Goal: Task Accomplishment & Management: Use online tool/utility

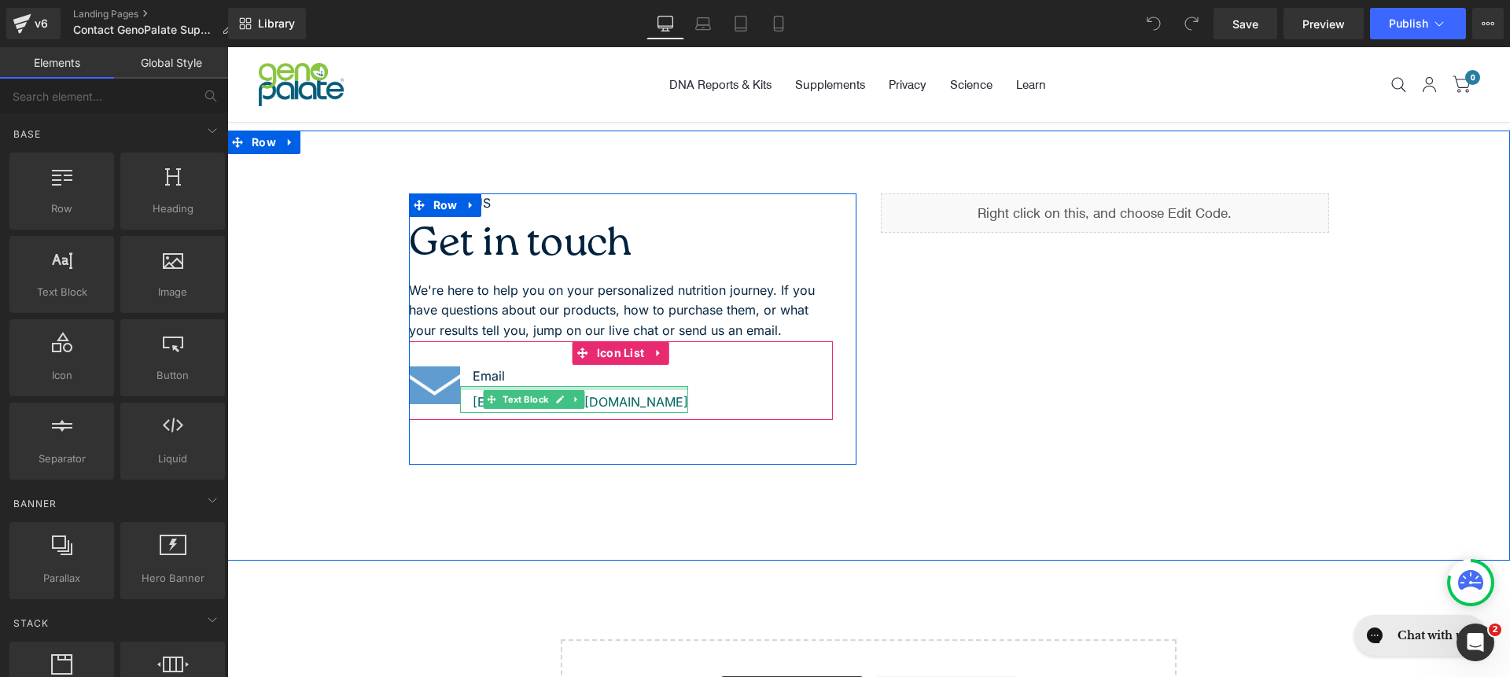
click at [589, 389] on div at bounding box center [574, 388] width 228 height 4
click at [589, 389] on div "[EMAIL_ADDRESS][DOMAIN_NAME]" at bounding box center [574, 399] width 228 height 27
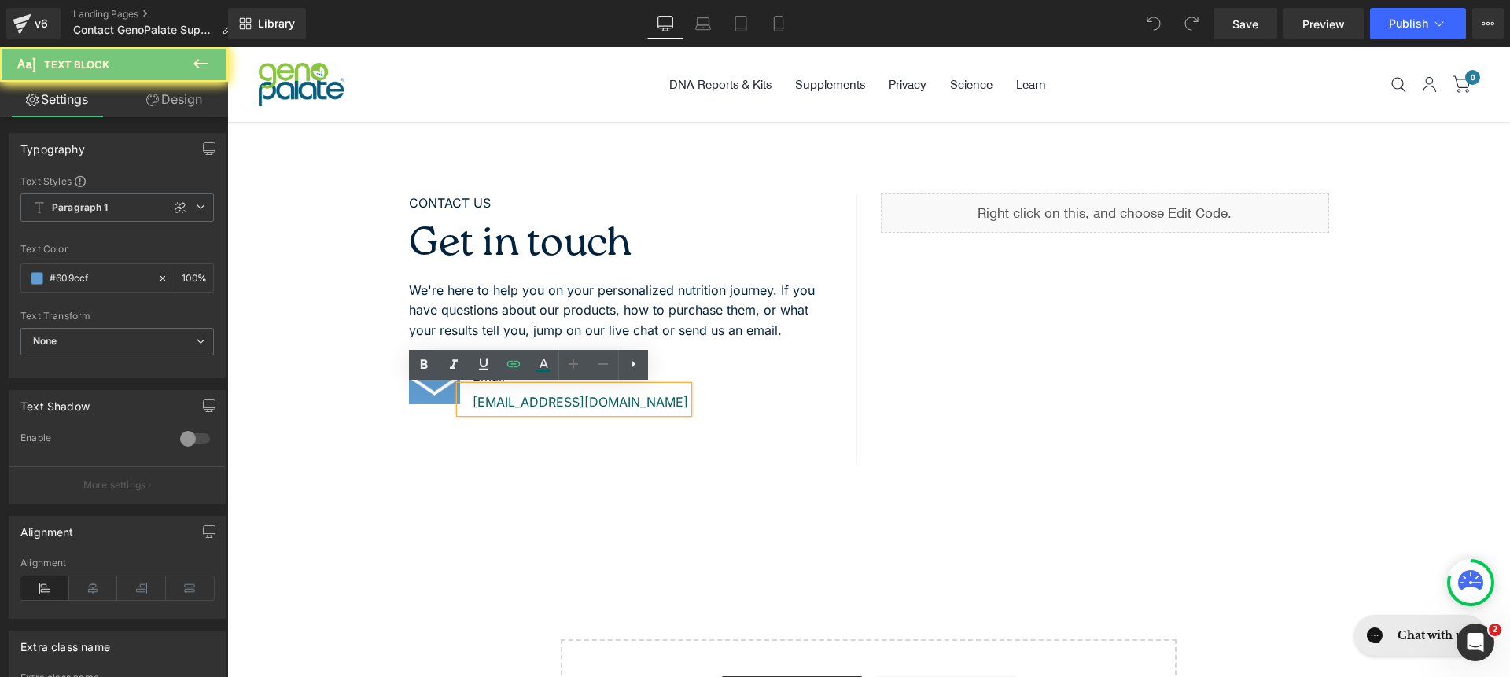
click at [589, 389] on div "[EMAIL_ADDRESS][DOMAIN_NAME]" at bounding box center [574, 399] width 228 height 27
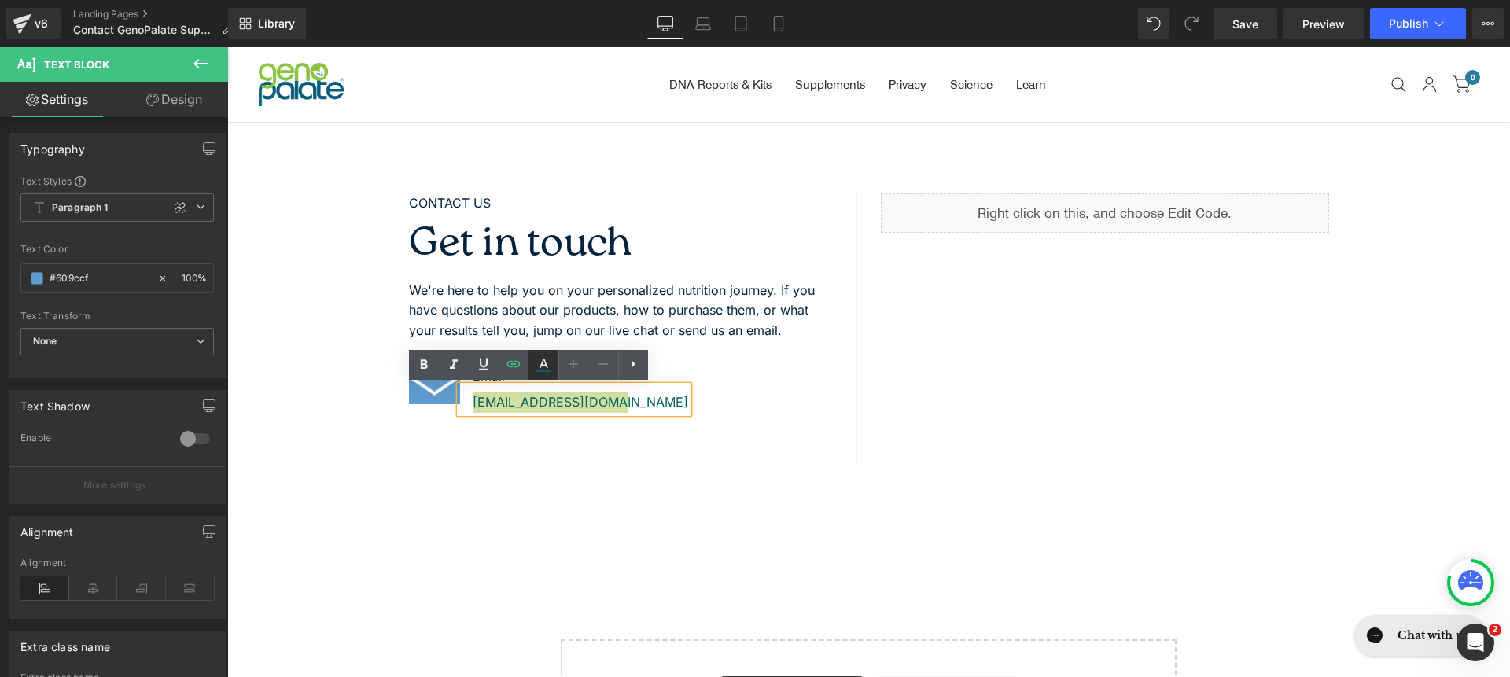
click at [543, 364] on icon at bounding box center [543, 364] width 19 height 19
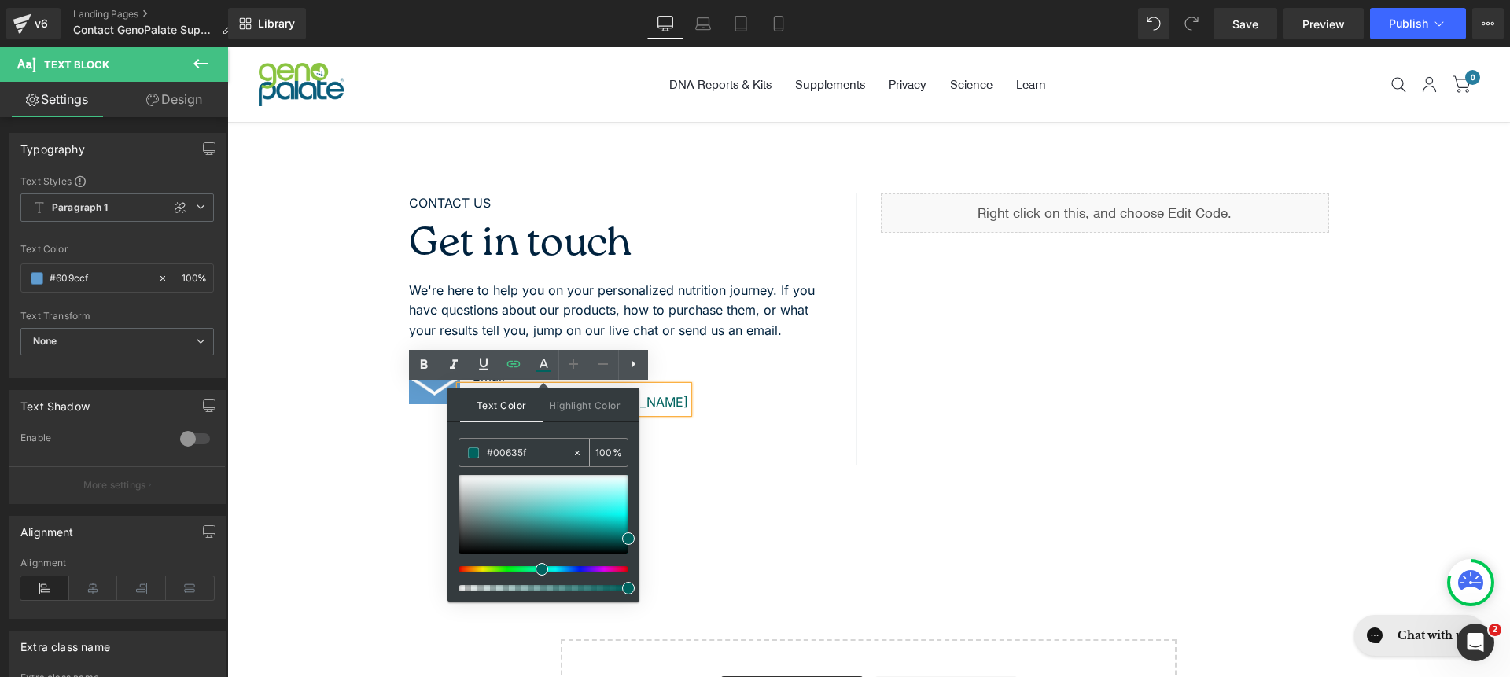
click at [576, 453] on icon at bounding box center [577, 453] width 5 height 5
type input "none"
type input "0"
click at [709, 420] on div "CONTACT US Text Block Get in touch Heading We're here to help you on your perso…" at bounding box center [633, 328] width 448 height 271
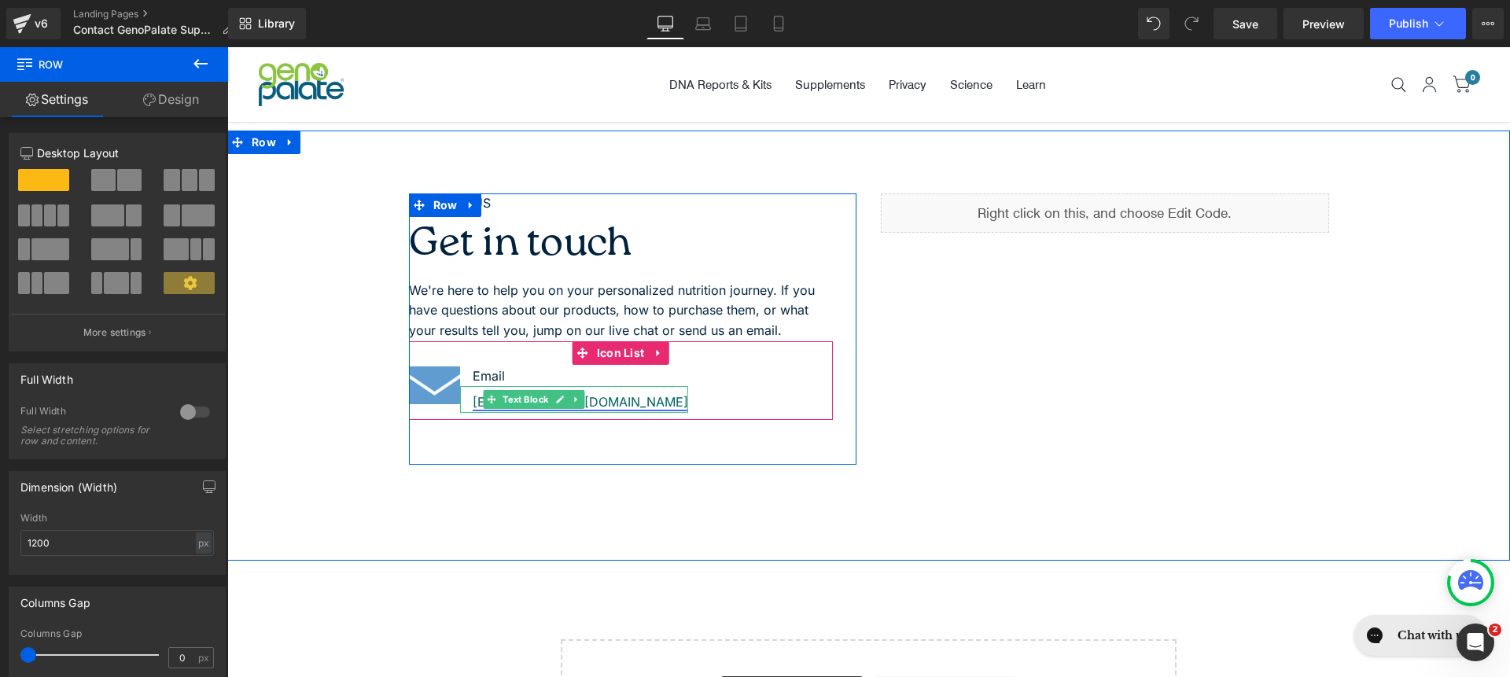
click at [590, 400] on link "[EMAIL_ADDRESS][DOMAIN_NAME]" at bounding box center [580, 402] width 215 height 16
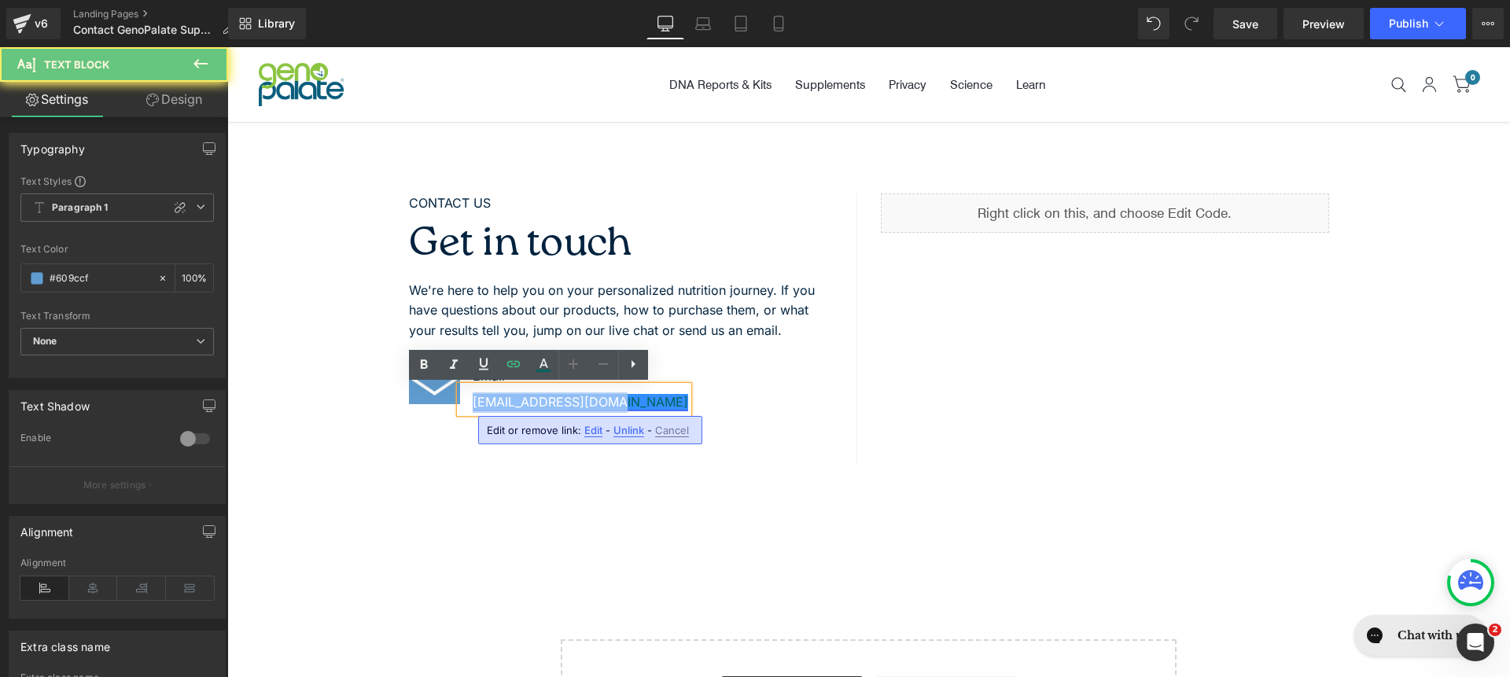
click at [590, 400] on link "[EMAIL_ADDRESS][DOMAIN_NAME]" at bounding box center [580, 402] width 215 height 16
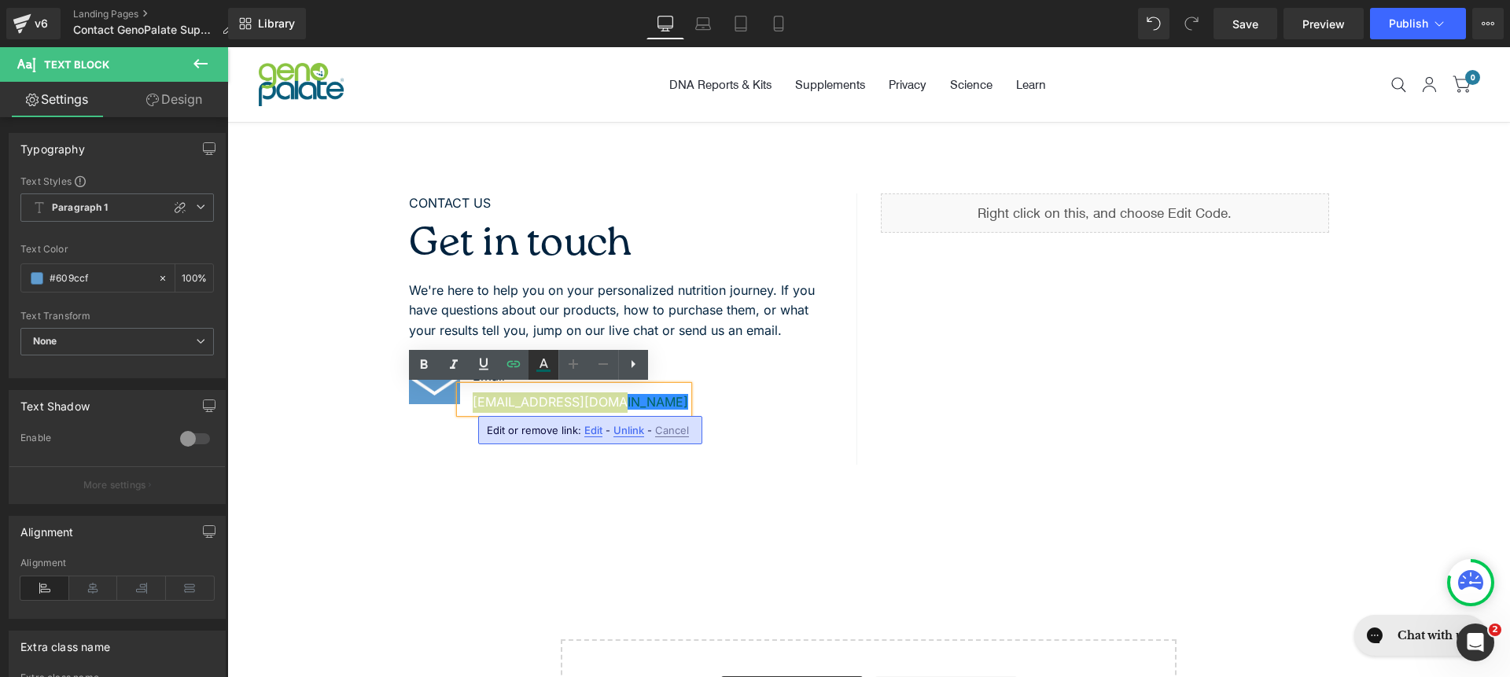
click at [537, 360] on icon at bounding box center [543, 364] width 19 height 19
type input "#00635f"
type input "100"
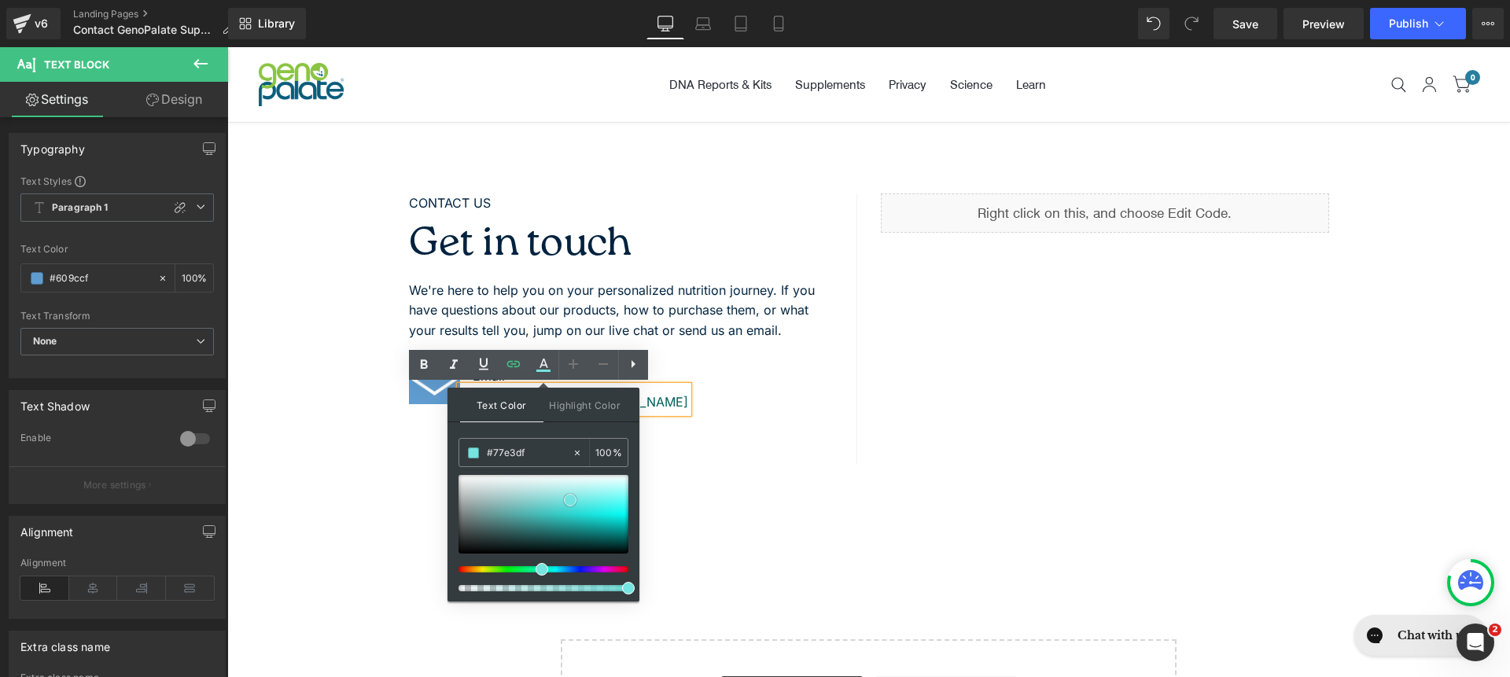
type input "#75e4e1"
type input "#d9f6f3"
drag, startPoint x: 570, startPoint y: 500, endPoint x: 567, endPoint y: 482, distance: 18.4
click at [567, 482] on div at bounding box center [544, 514] width 170 height 79
click at [717, 459] on div "CONTACT US Text Block Get in touch Heading We're here to help you on your perso…" at bounding box center [633, 328] width 448 height 271
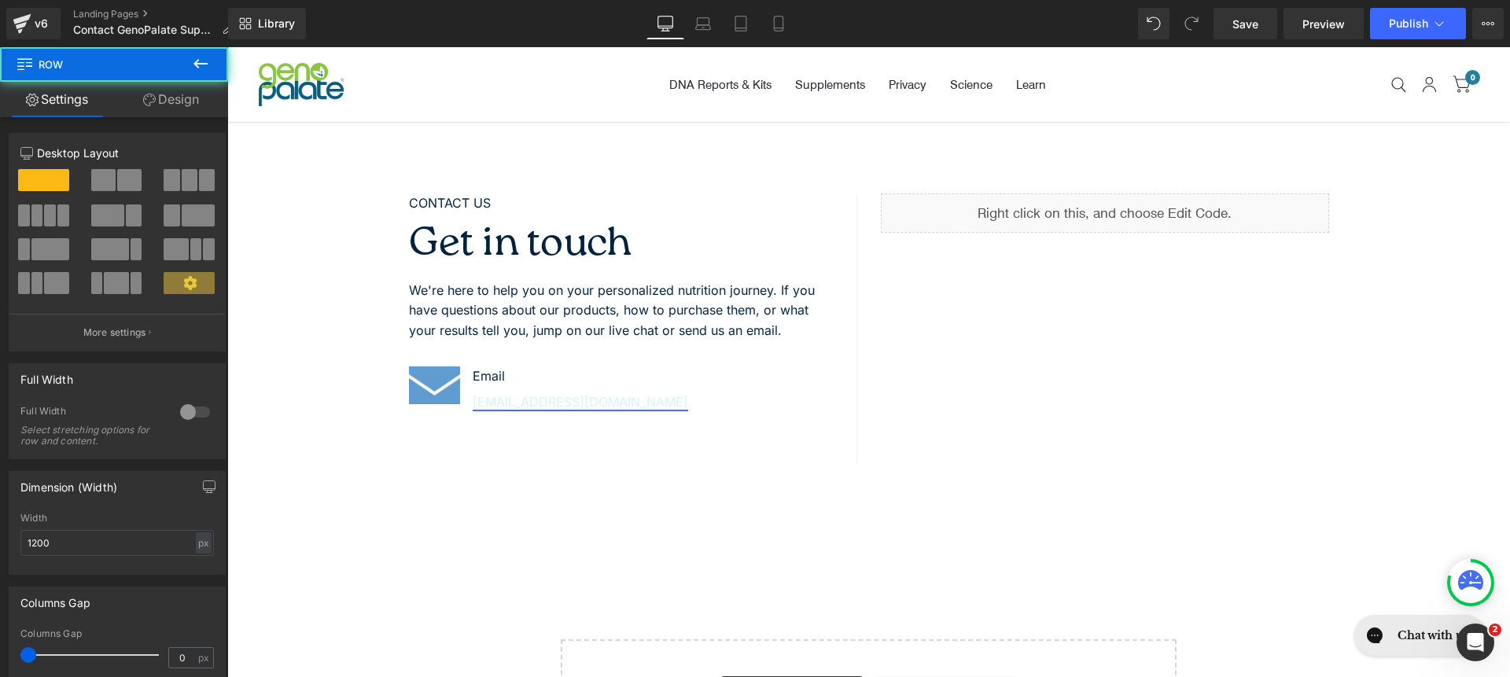
click at [590, 397] on link "[EMAIL_ADDRESS][DOMAIN_NAME]" at bounding box center [580, 402] width 215 height 16
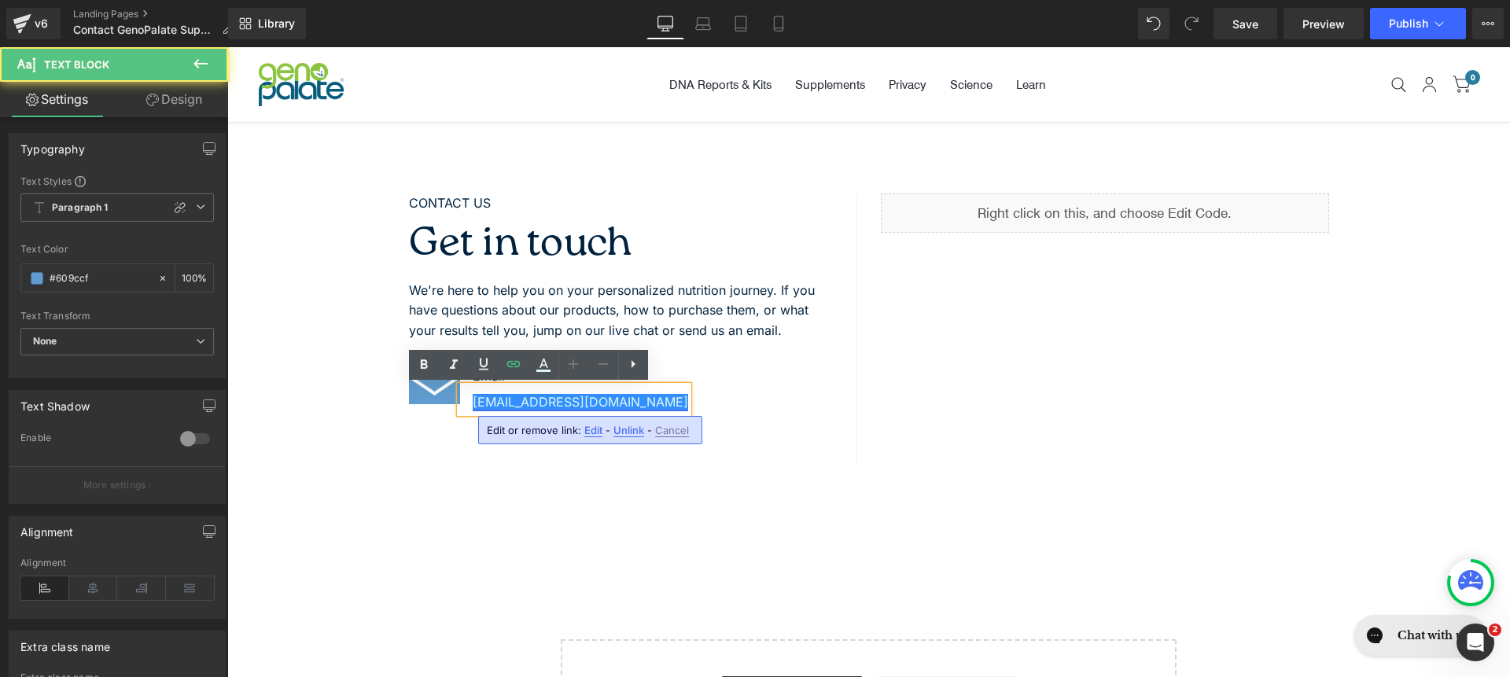
click at [497, 398] on link "[EMAIL_ADDRESS][DOMAIN_NAME]" at bounding box center [580, 402] width 215 height 16
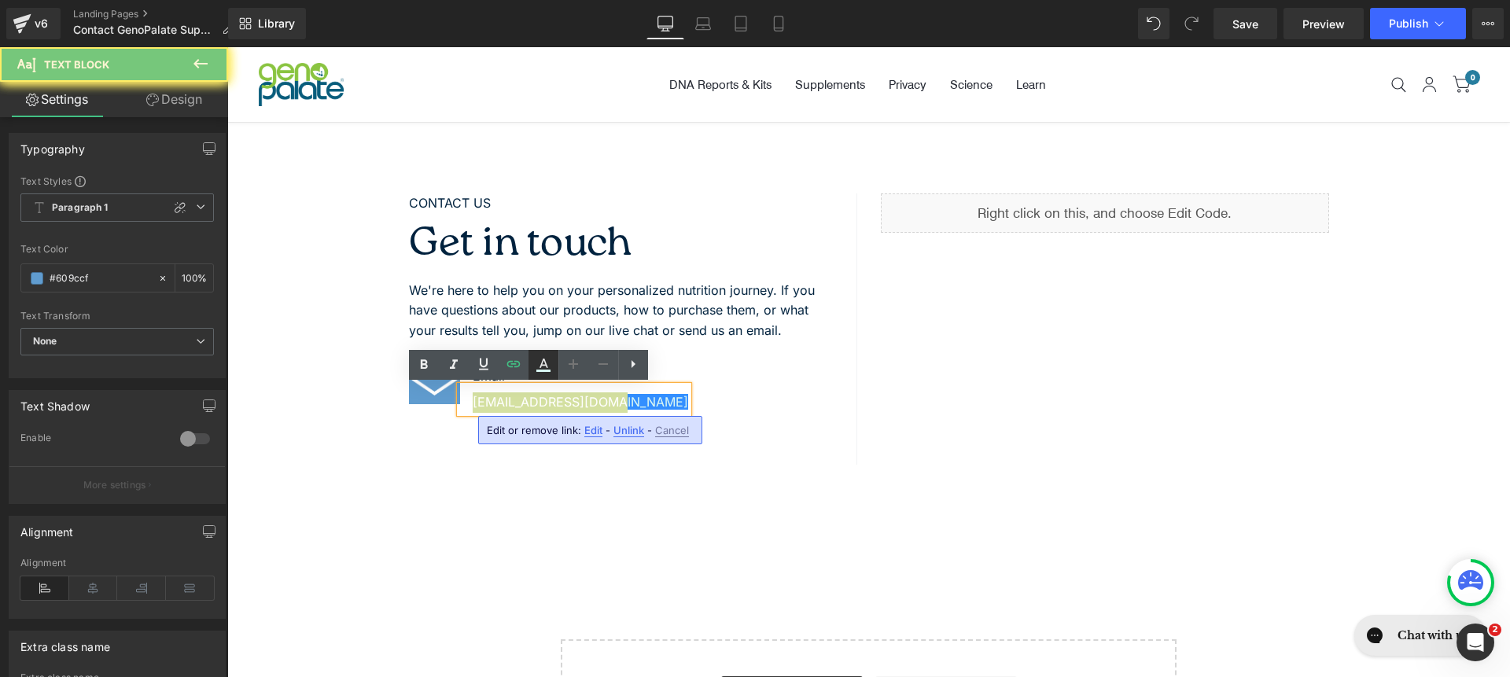
click at [544, 366] on icon at bounding box center [544, 363] width 9 height 9
type input "100"
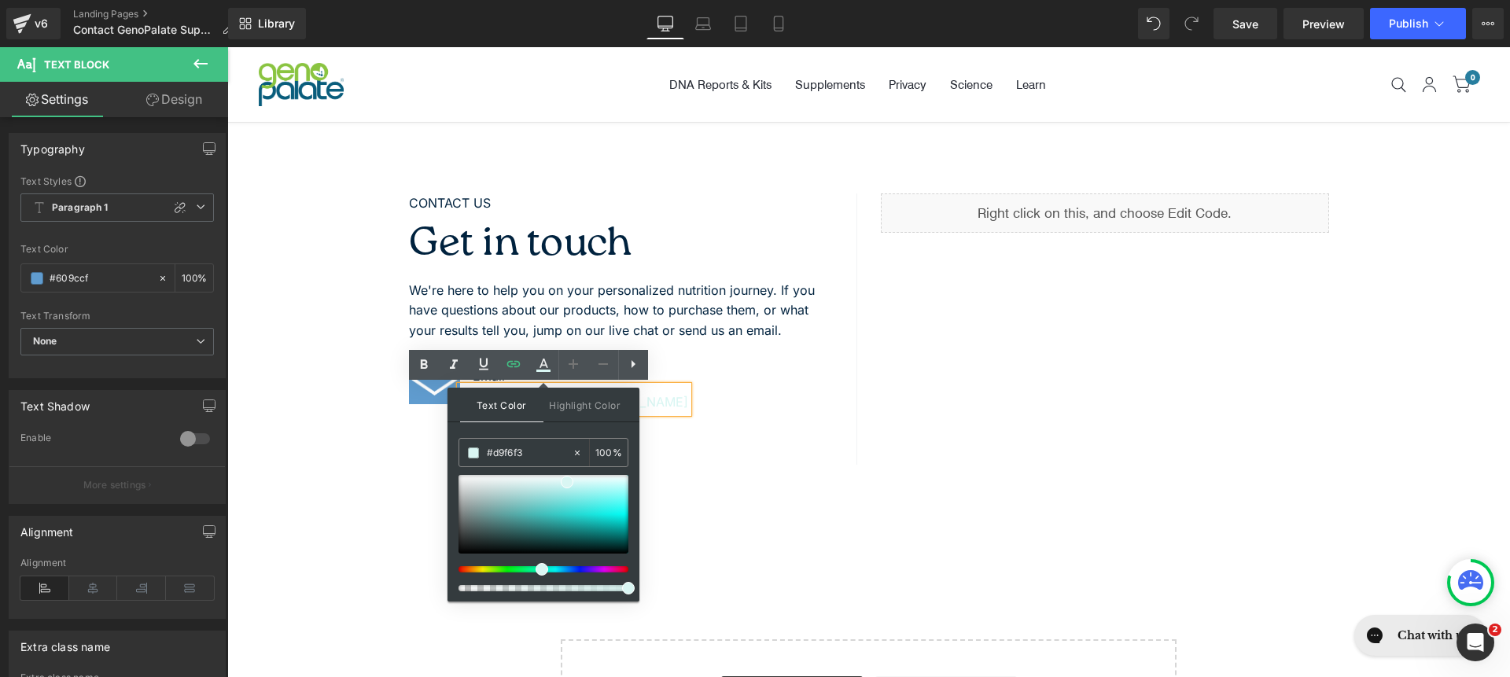
click at [582, 573] on div at bounding box center [544, 533] width 170 height 116
click at [580, 572] on div at bounding box center [537, 569] width 170 height 6
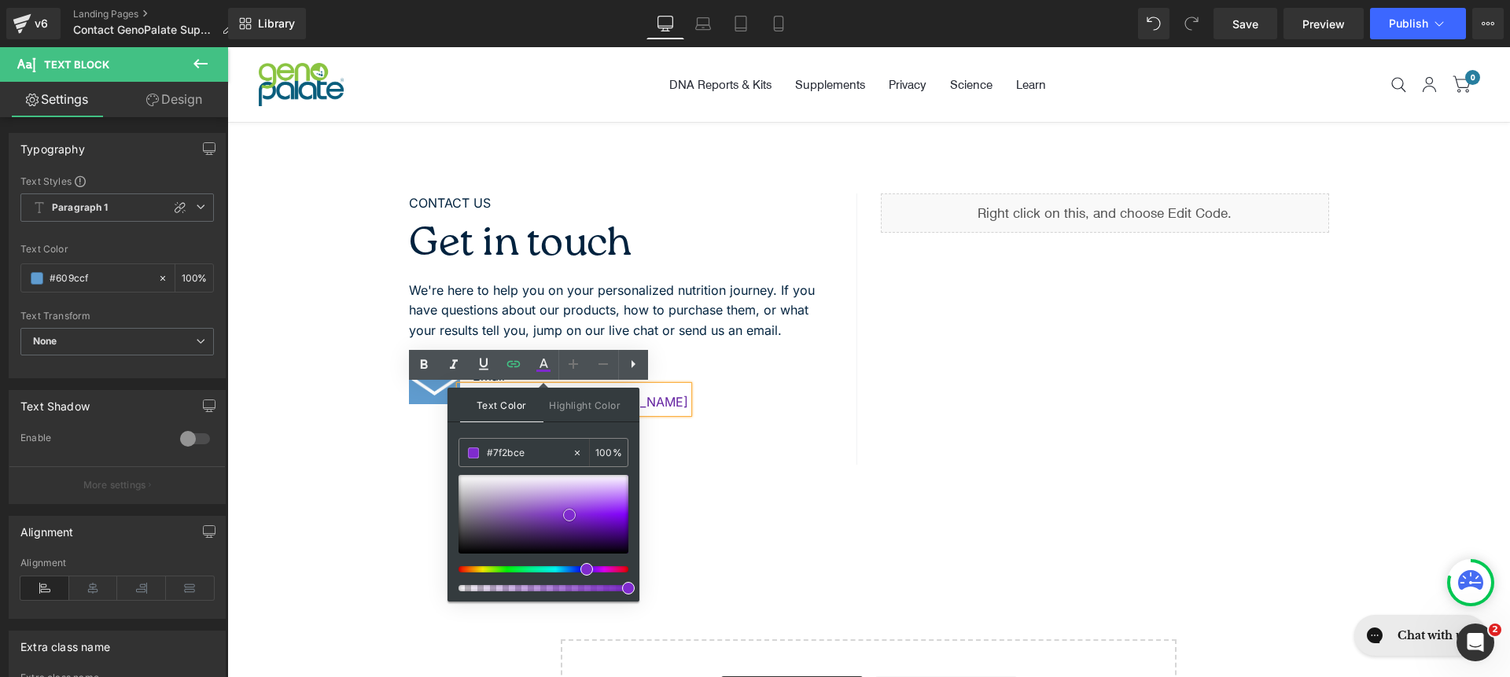
drag, startPoint x: 562, startPoint y: 532, endPoint x: 569, endPoint y: 515, distance: 18.7
click at [569, 515] on div at bounding box center [544, 514] width 170 height 79
click at [556, 451] on input "#7f2bce" at bounding box center [529, 452] width 85 height 17
type input "#0"
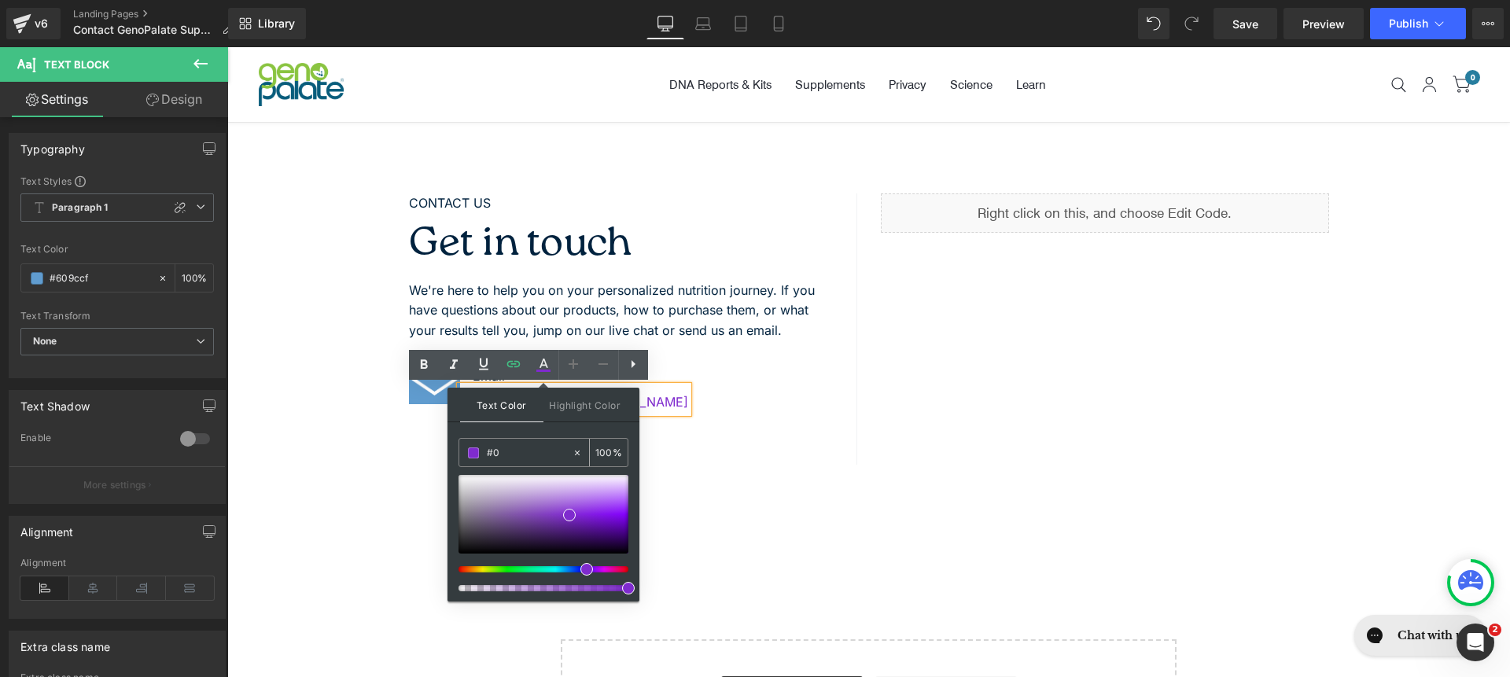
type input "0"
paste input "609CCF"
type input "#609CCF"
type input "100"
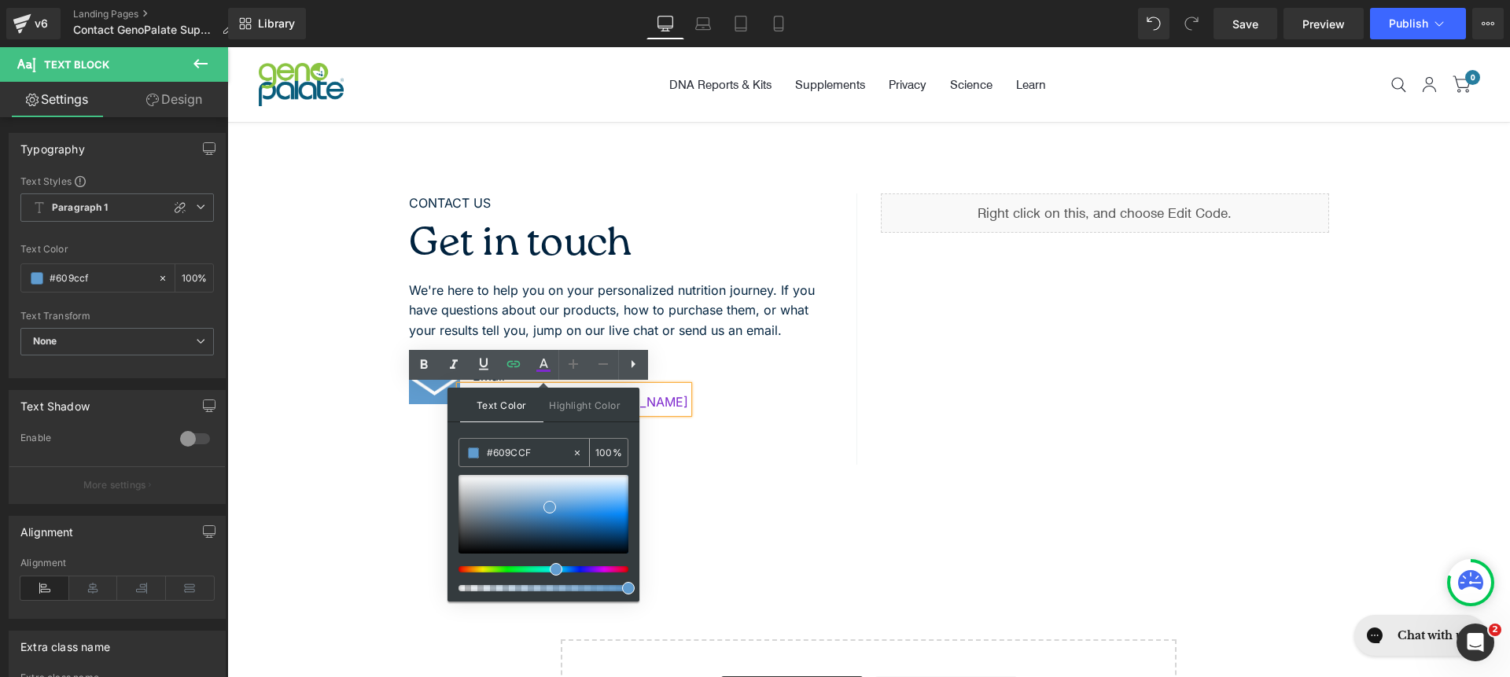
click at [536, 449] on input "#609CCF" at bounding box center [529, 452] width 85 height 17
type input "#609ccf"
click at [565, 410] on span "Highlight Color" at bounding box center [584, 405] width 83 height 34
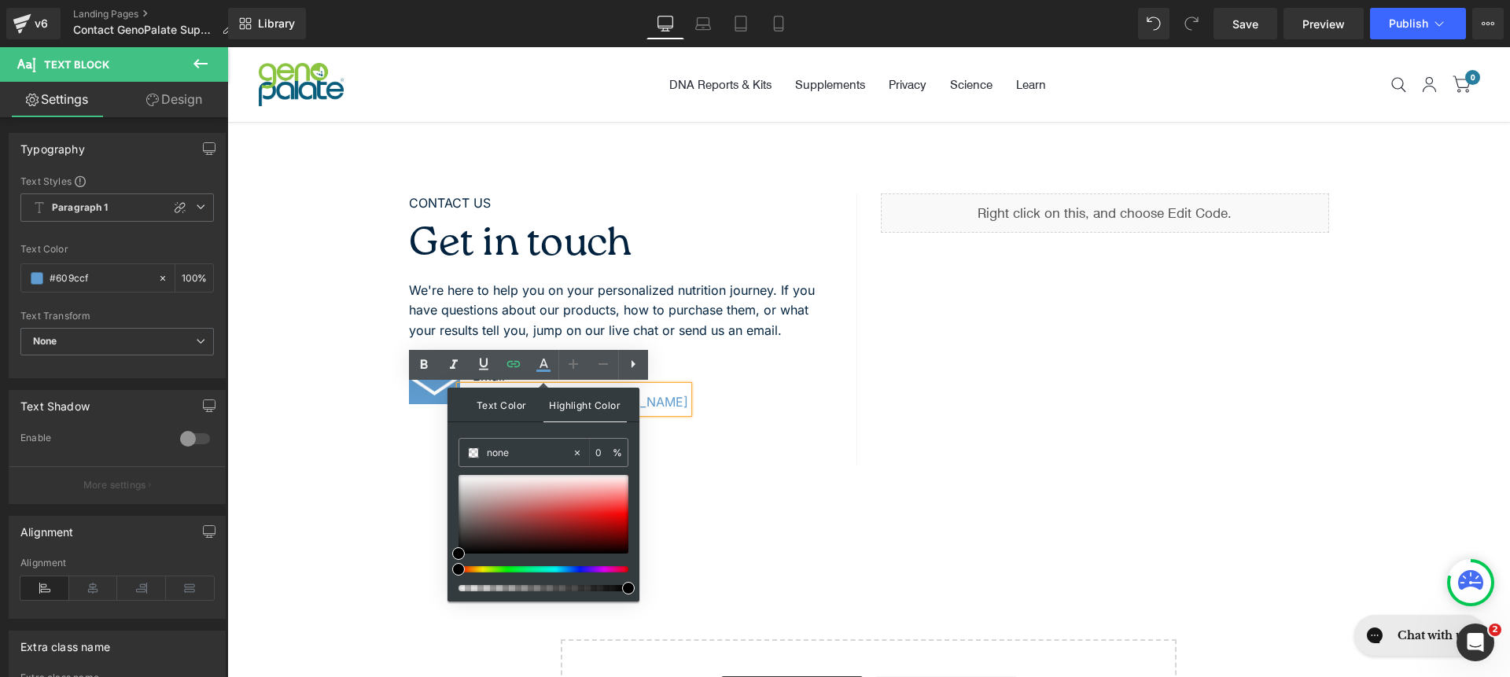
click at [512, 411] on span "Text Color" at bounding box center [501, 405] width 83 height 34
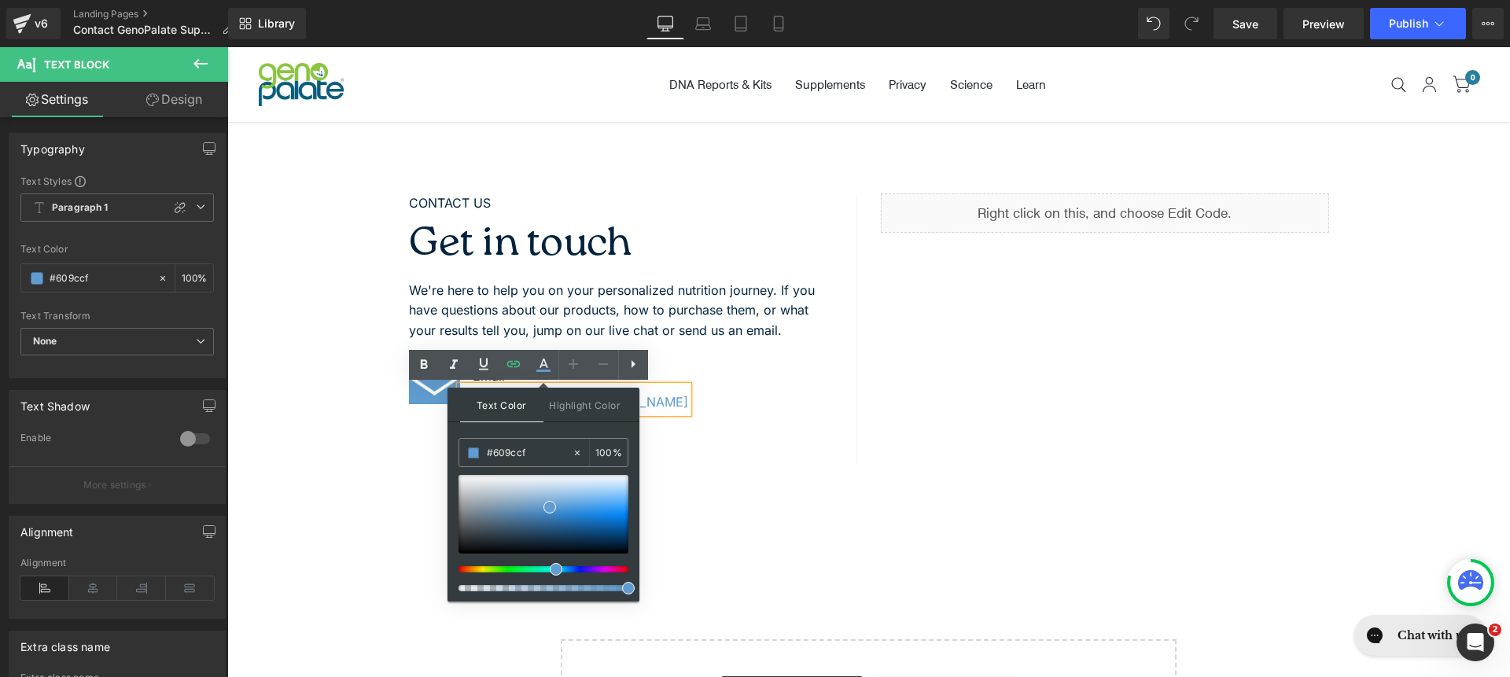
click at [672, 411] on div "Image Email Text Block [EMAIL_ADDRESS][DOMAIN_NAME] Text Block" at bounding box center [621, 392] width 424 height 53
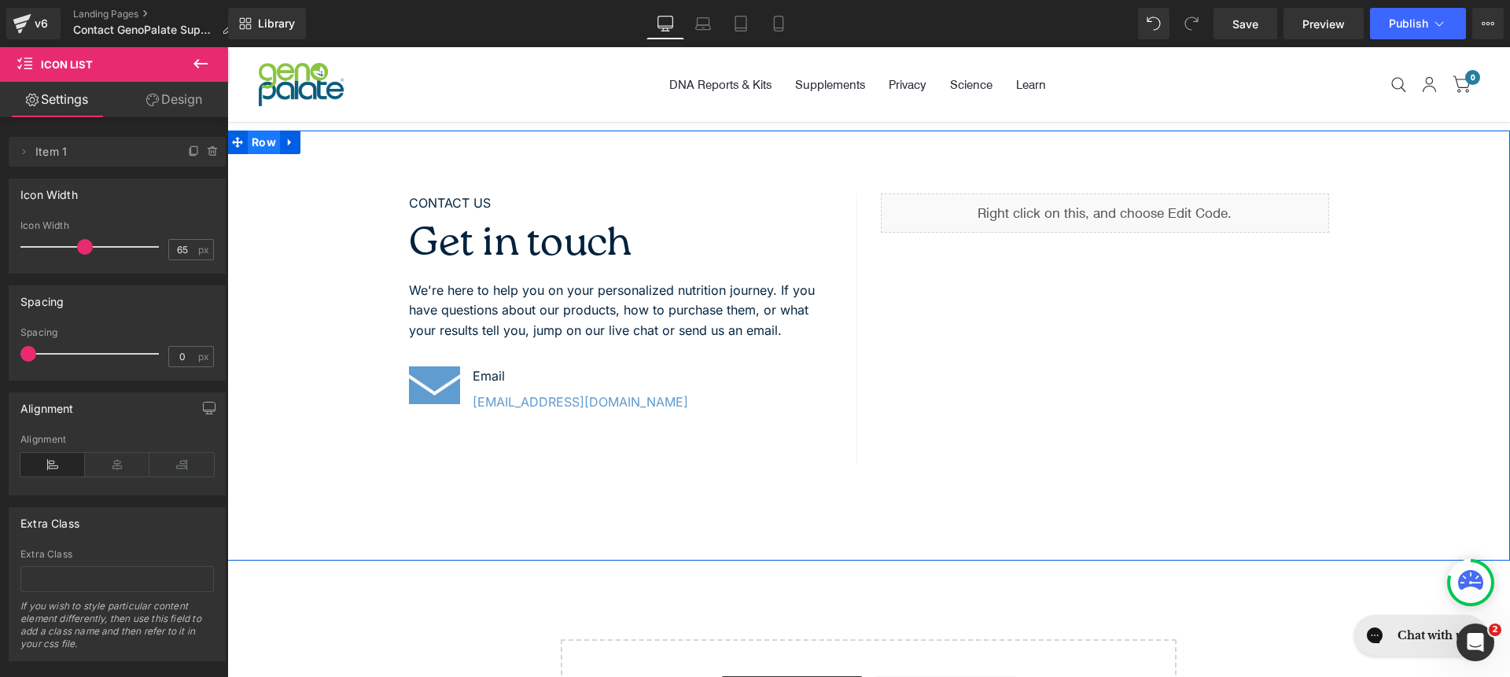
click at [262, 141] on span "Row" at bounding box center [264, 143] width 32 height 24
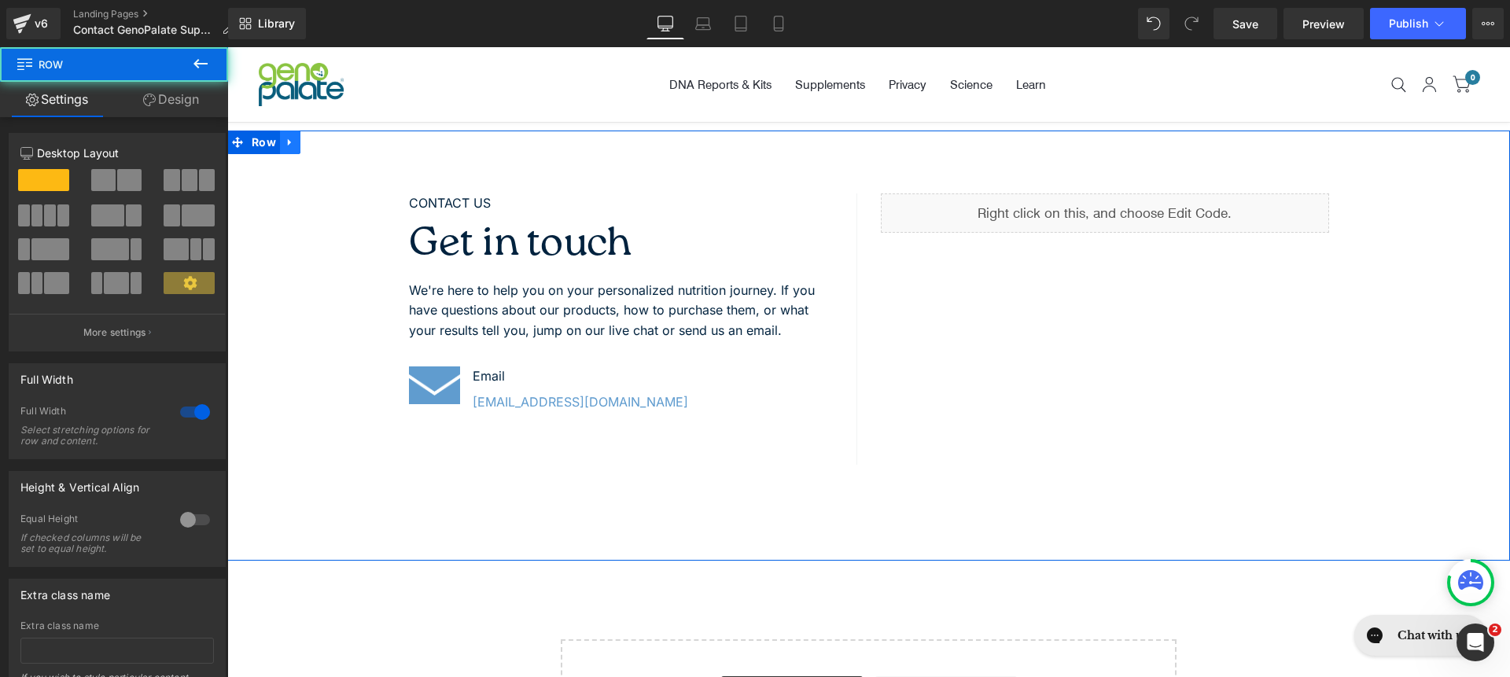
click at [285, 141] on icon at bounding box center [290, 143] width 11 height 12
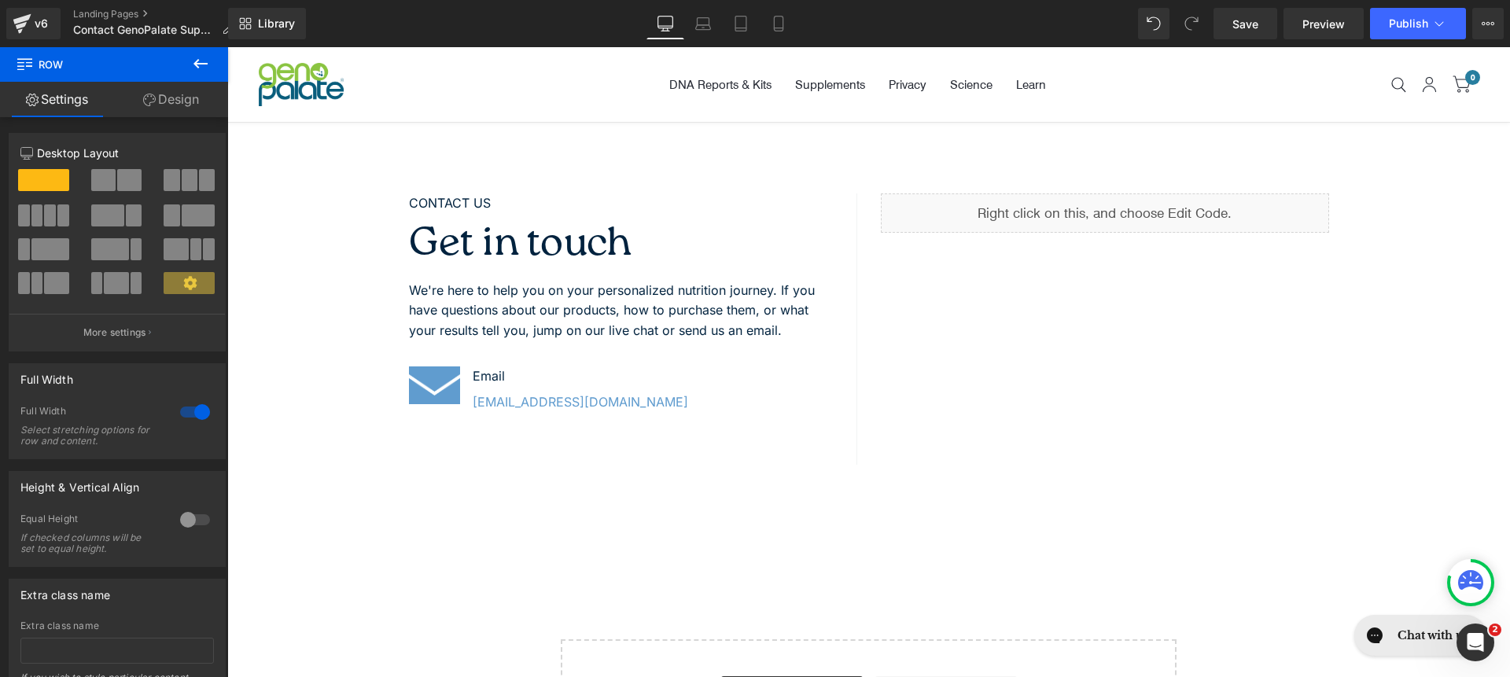
click at [256, 129] on div "CONTACT US Text Block Get in touch Heading We're here to help you on your perso…" at bounding box center [868, 457] width 1283 height 669
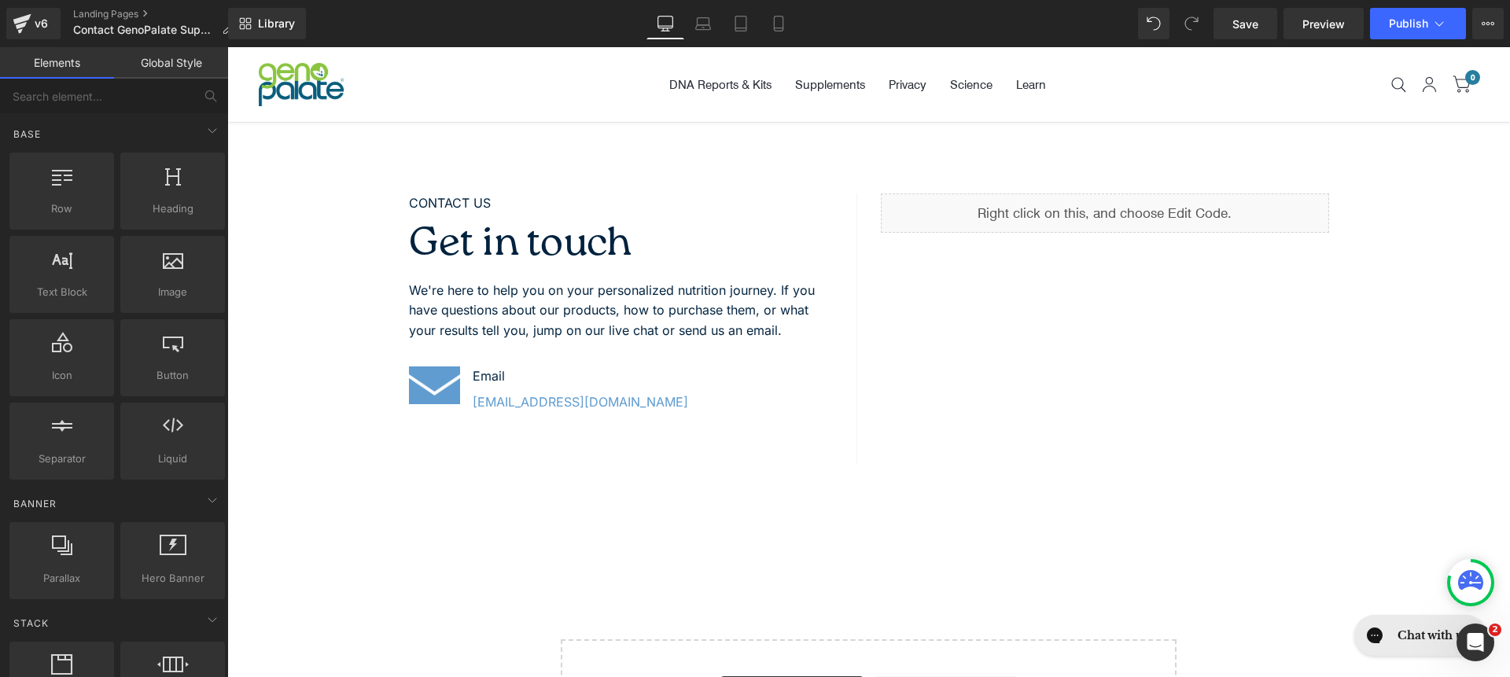
click at [268, 142] on div "CONTACT US Text Block Get in touch Heading We're here to help you on your perso…" at bounding box center [868, 346] width 1283 height 430
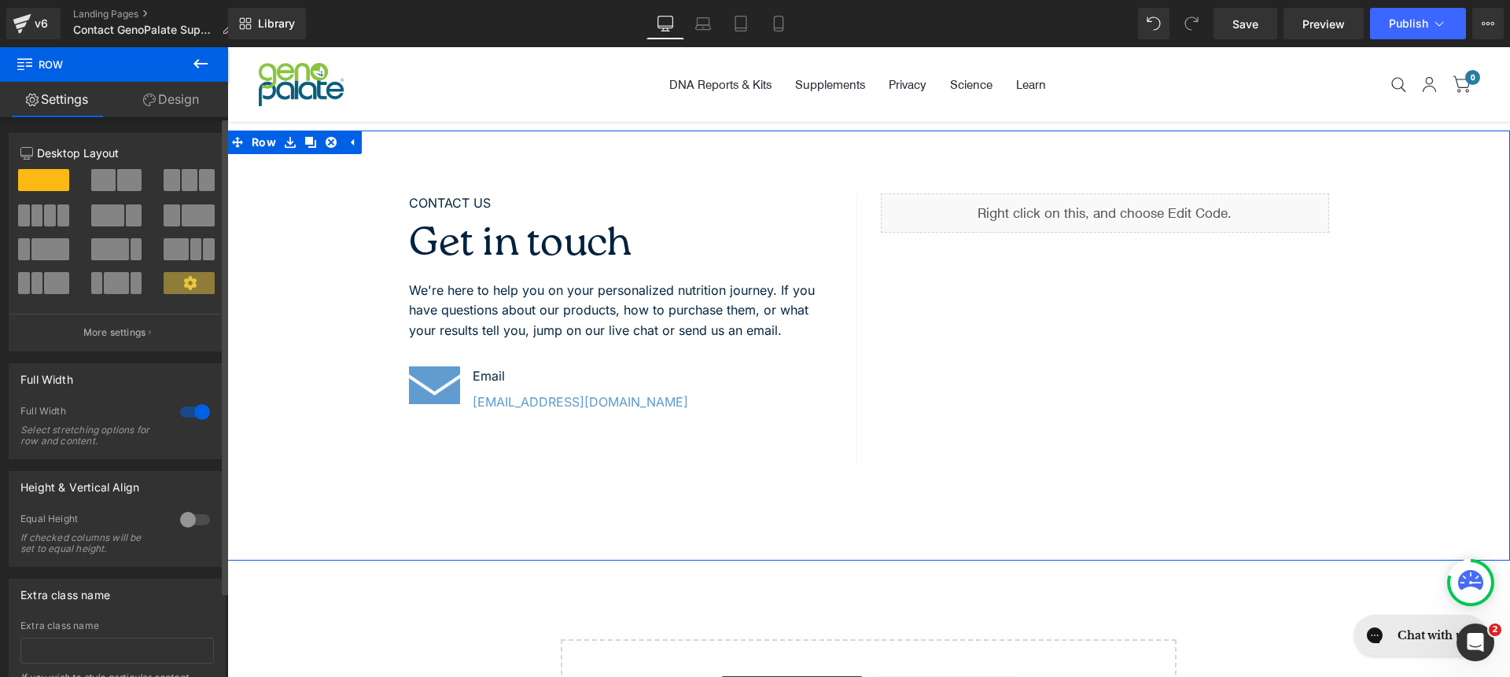
click at [132, 117] on div "12 12 12 Column Size Customizer 12 Desktop Layout Laptop Layout Tablet Layout M…" at bounding box center [117, 425] width 235 height 616
click at [153, 105] on icon at bounding box center [149, 100] width 13 height 13
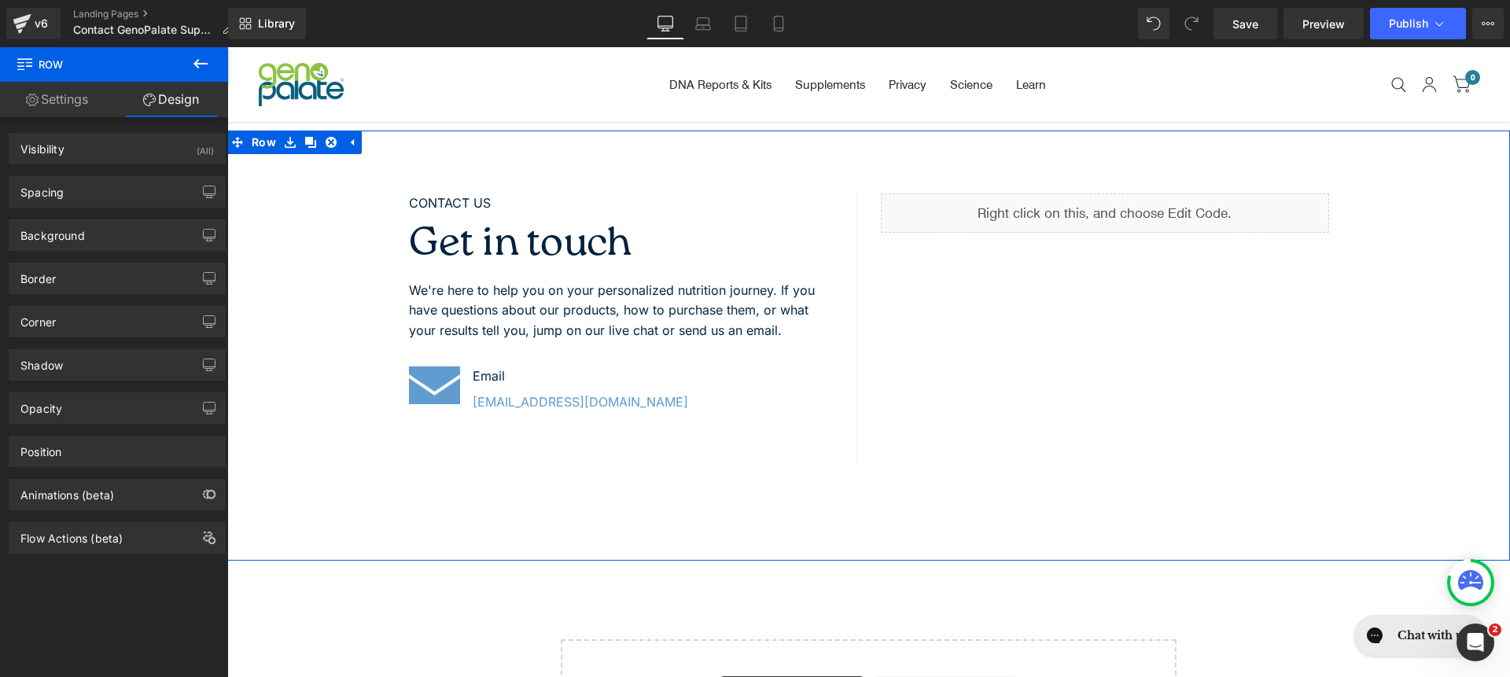
type input "transparent"
type input "0"
click at [76, 243] on div "Background" at bounding box center [116, 235] width 215 height 30
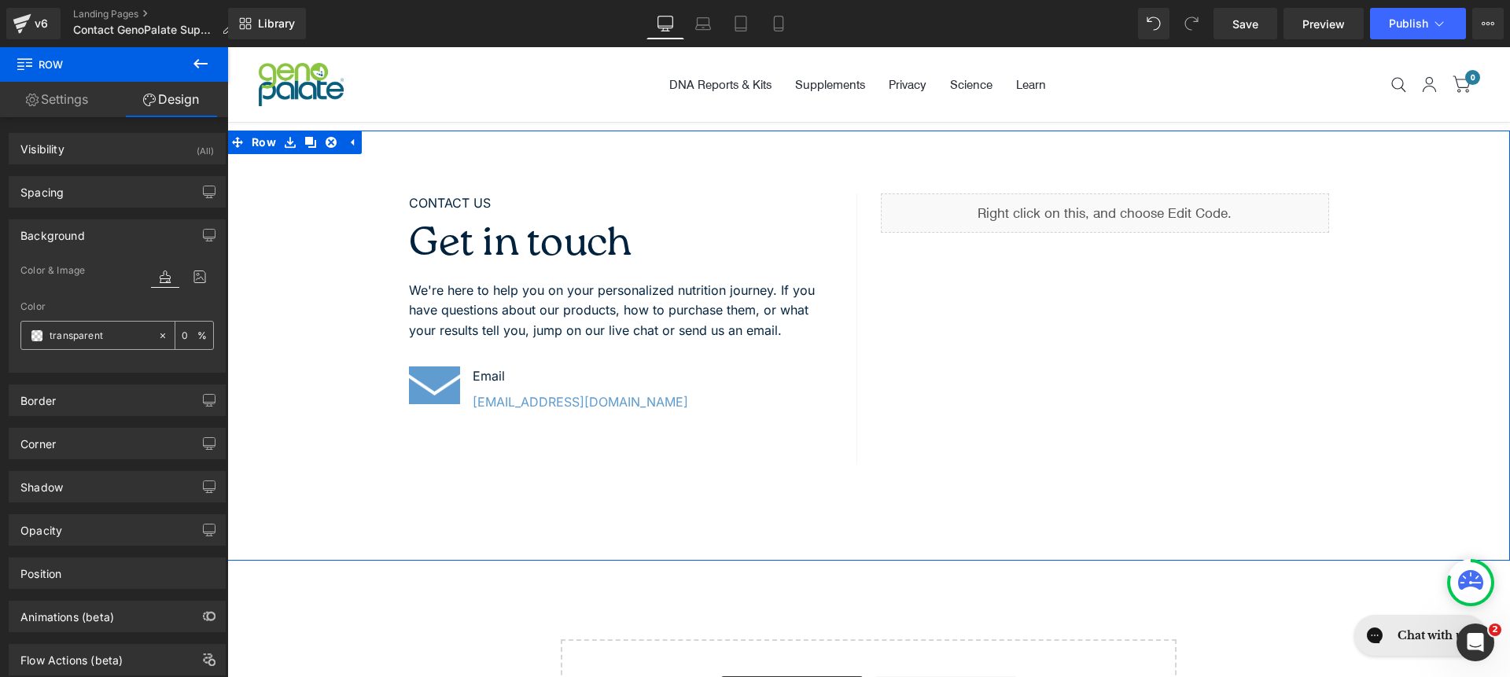
click at [79, 341] on input "transparent" at bounding box center [100, 335] width 101 height 17
paste input "DCF1FC"
type input "DCF1FC"
type input "100"
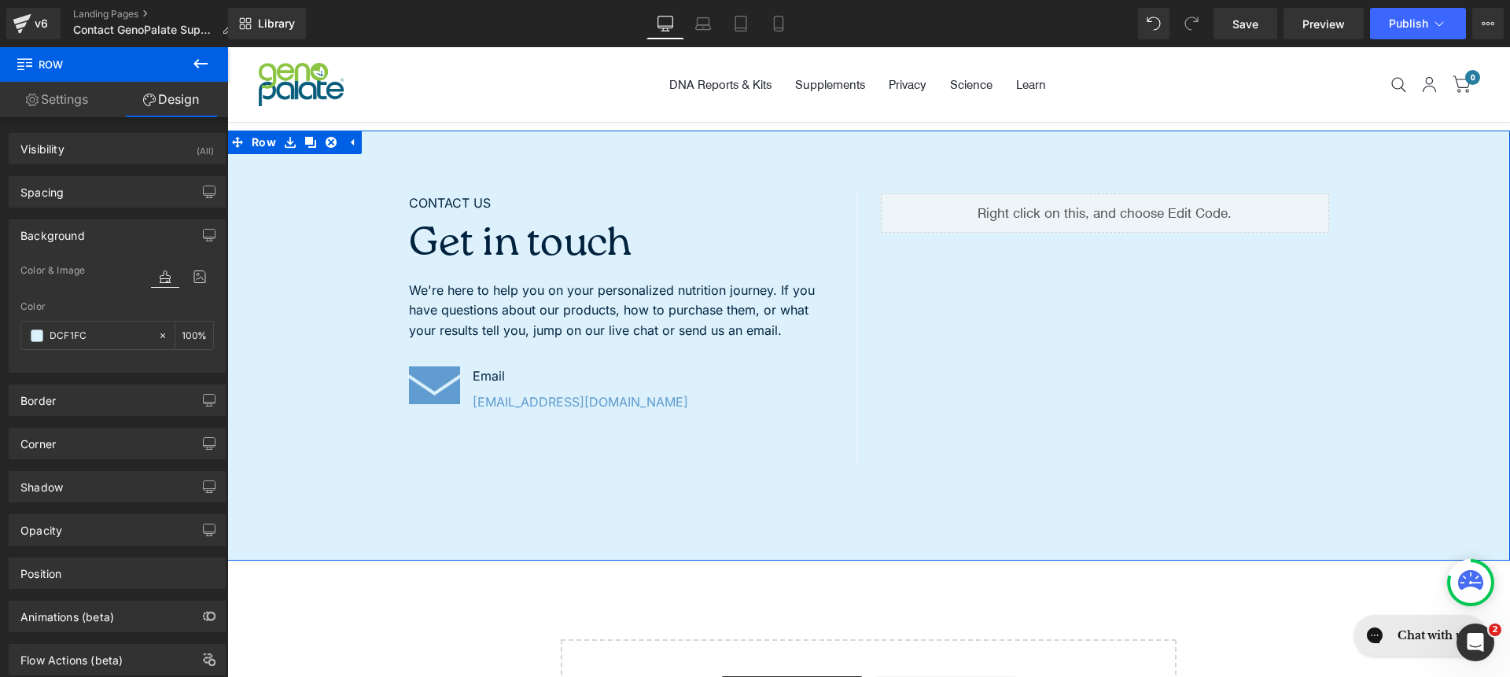
click at [359, 528] on div "CONTACT US Text Block Get in touch Heading We're here to help you on your perso…" at bounding box center [868, 346] width 1283 height 430
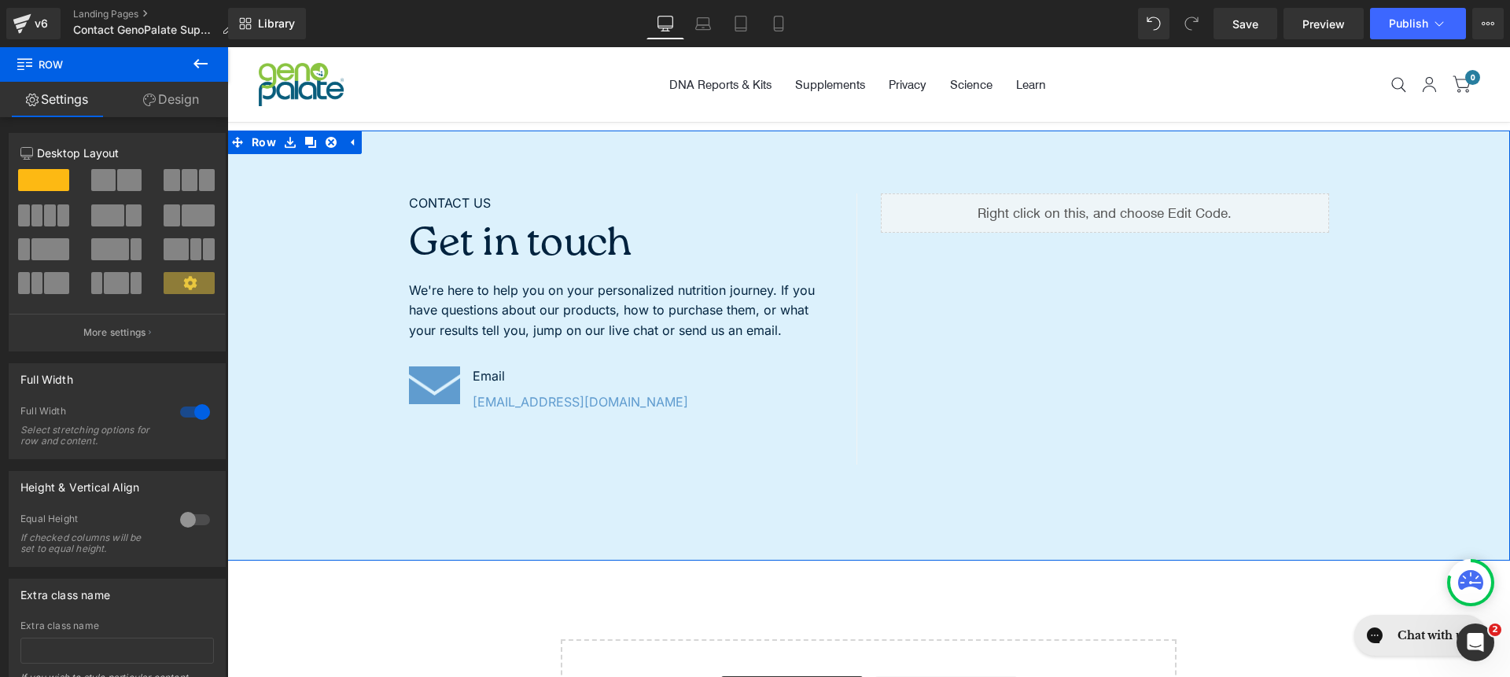
click at [158, 103] on link "Design" at bounding box center [171, 99] width 114 height 35
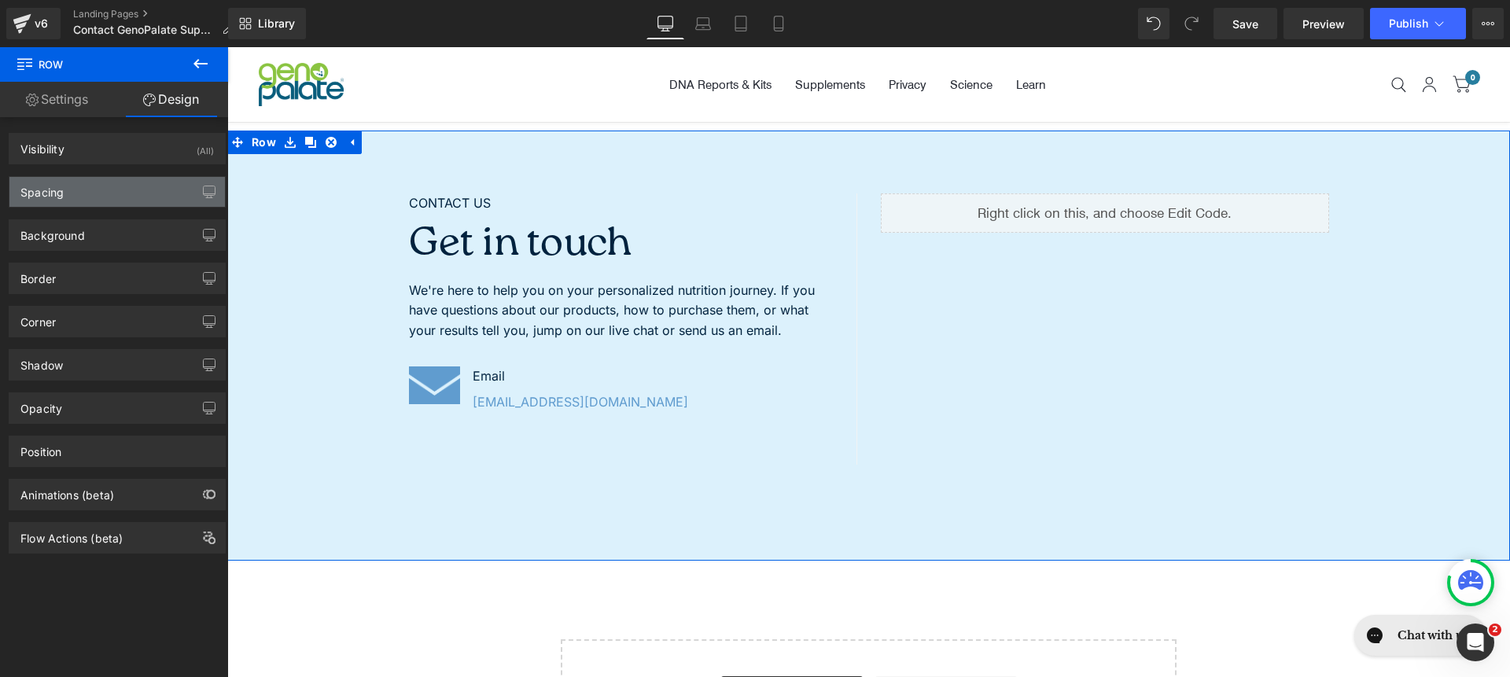
click at [119, 196] on div "Spacing" at bounding box center [116, 192] width 215 height 30
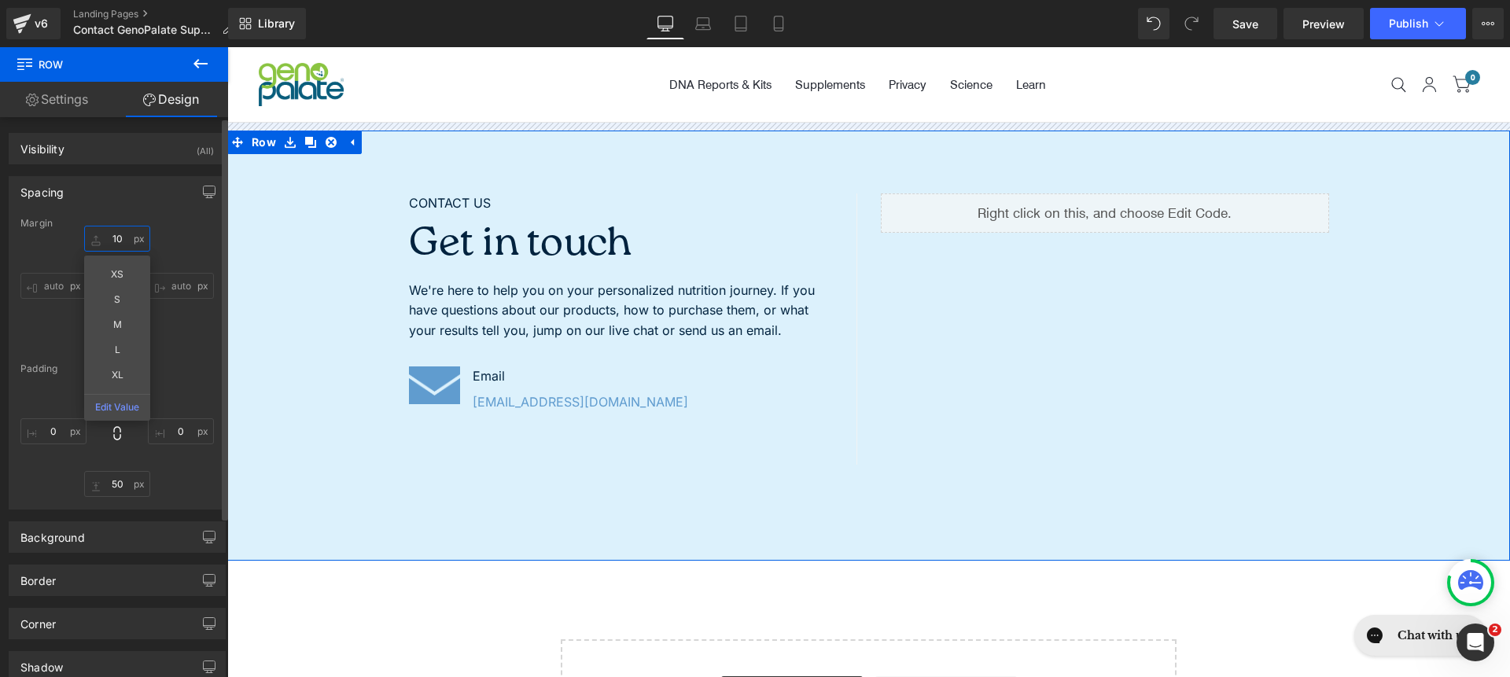
click at [120, 230] on input "10" at bounding box center [117, 239] width 66 height 26
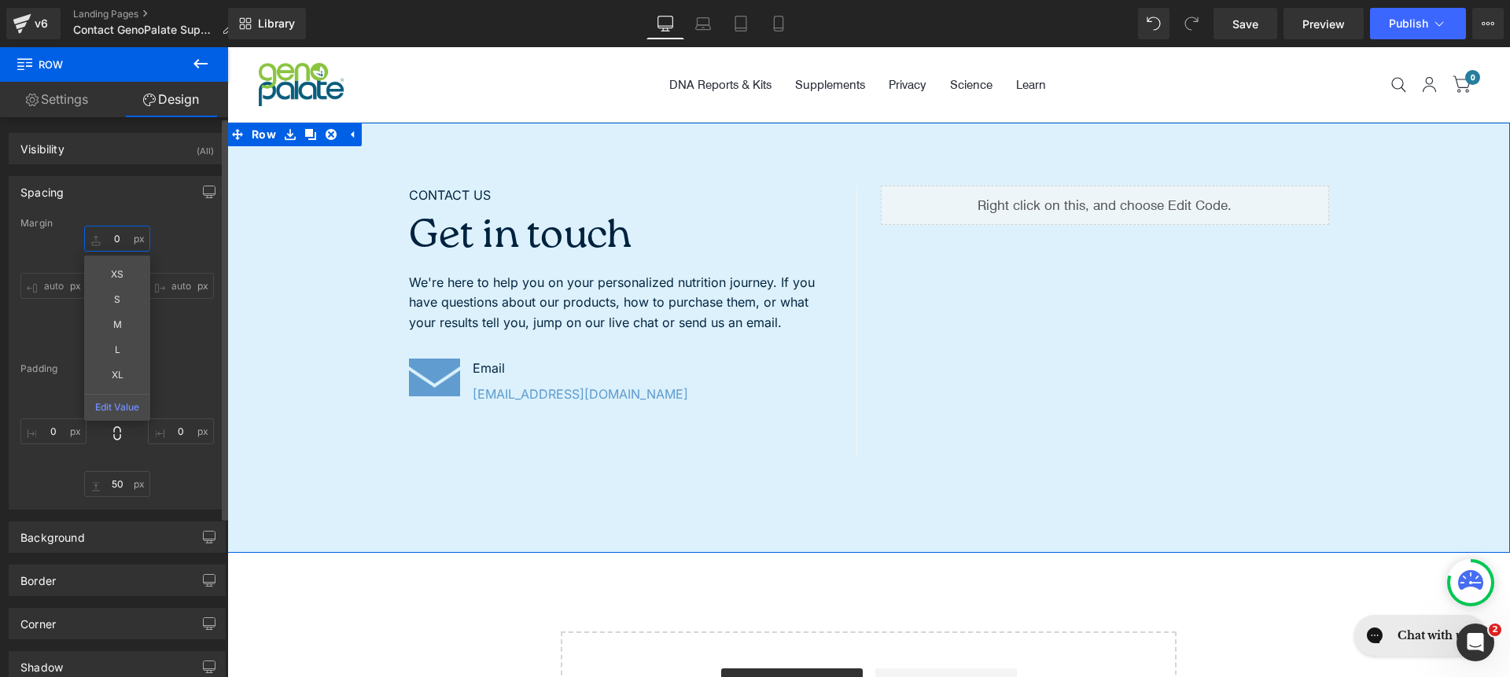
type input "0"
click at [198, 355] on div "Margin 0 0 XS S M L XL Edit Value auto auto 0px 0 auto auto [GEOGRAPHIC_DATA] 5…" at bounding box center [116, 363] width 215 height 291
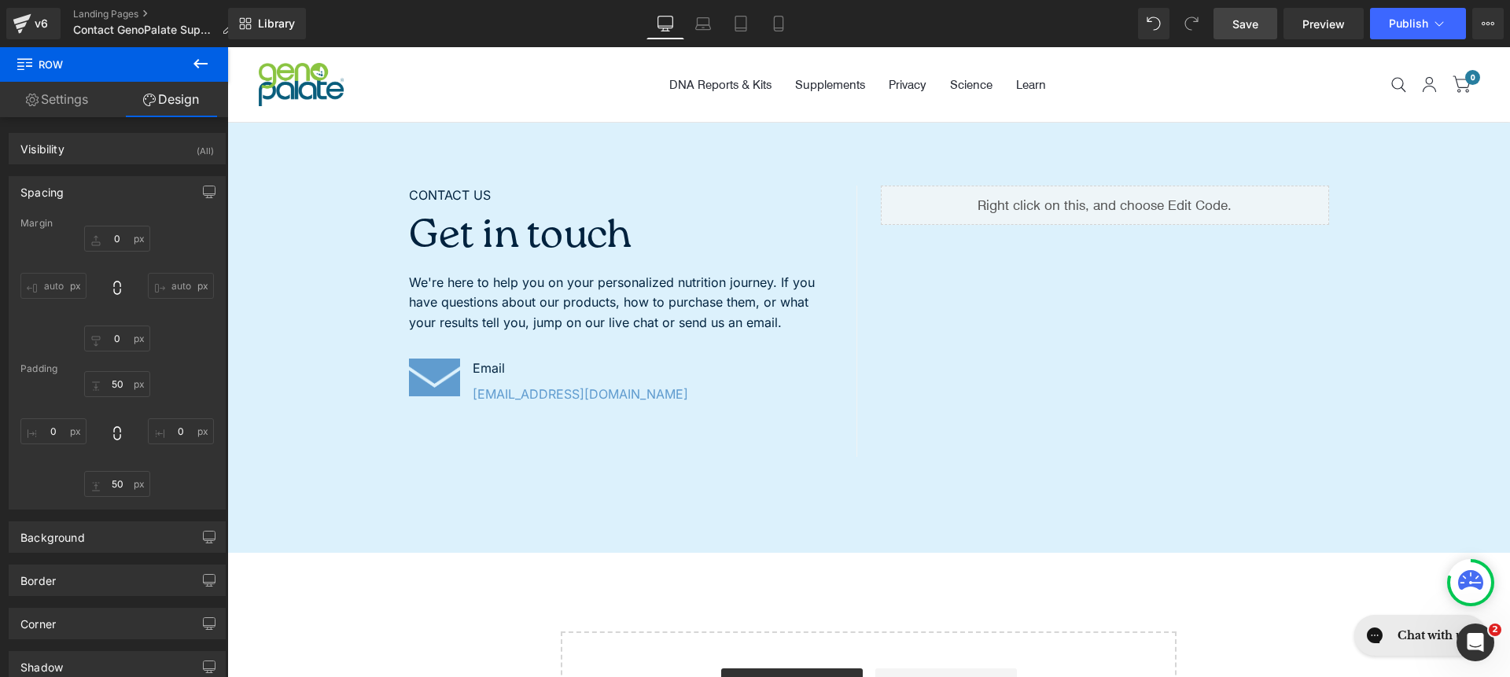
click at [1263, 33] on link "Save" at bounding box center [1246, 23] width 64 height 31
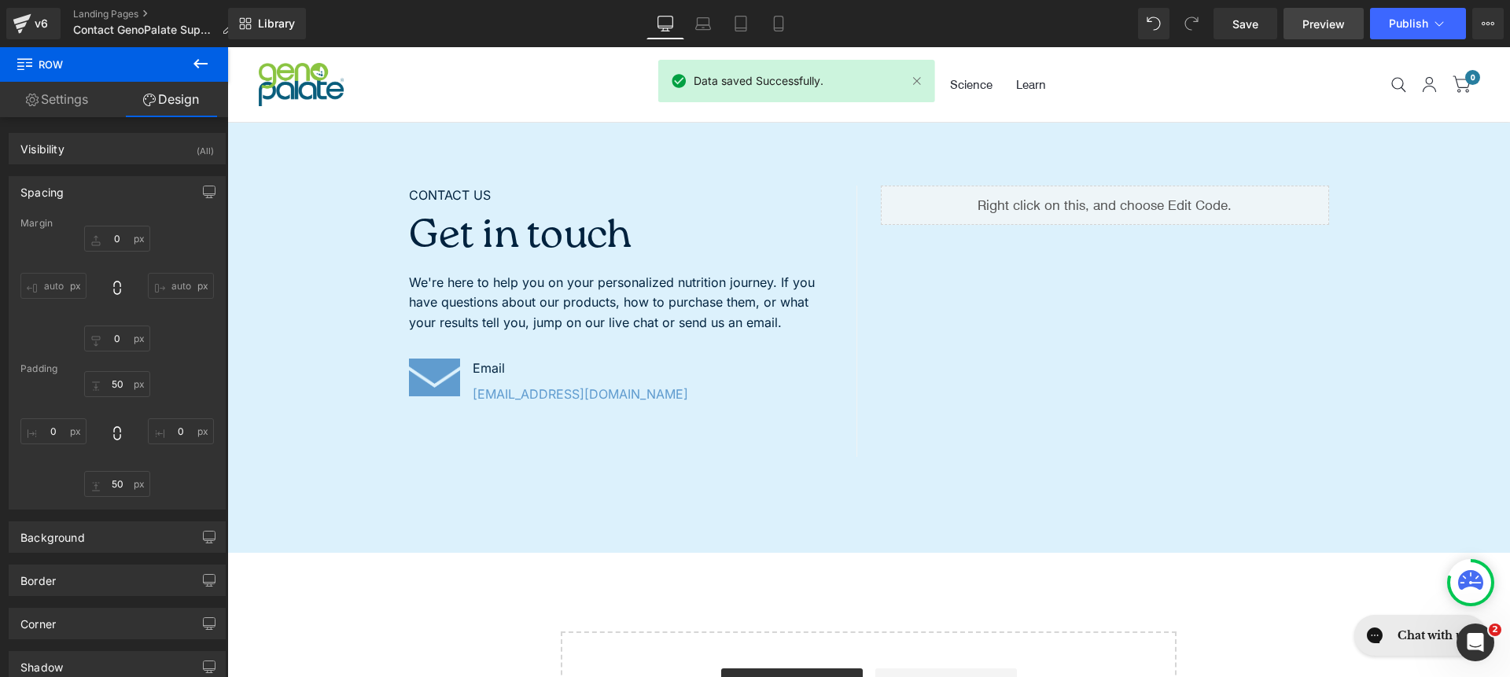
click at [1323, 27] on span "Preview" at bounding box center [1323, 24] width 42 height 17
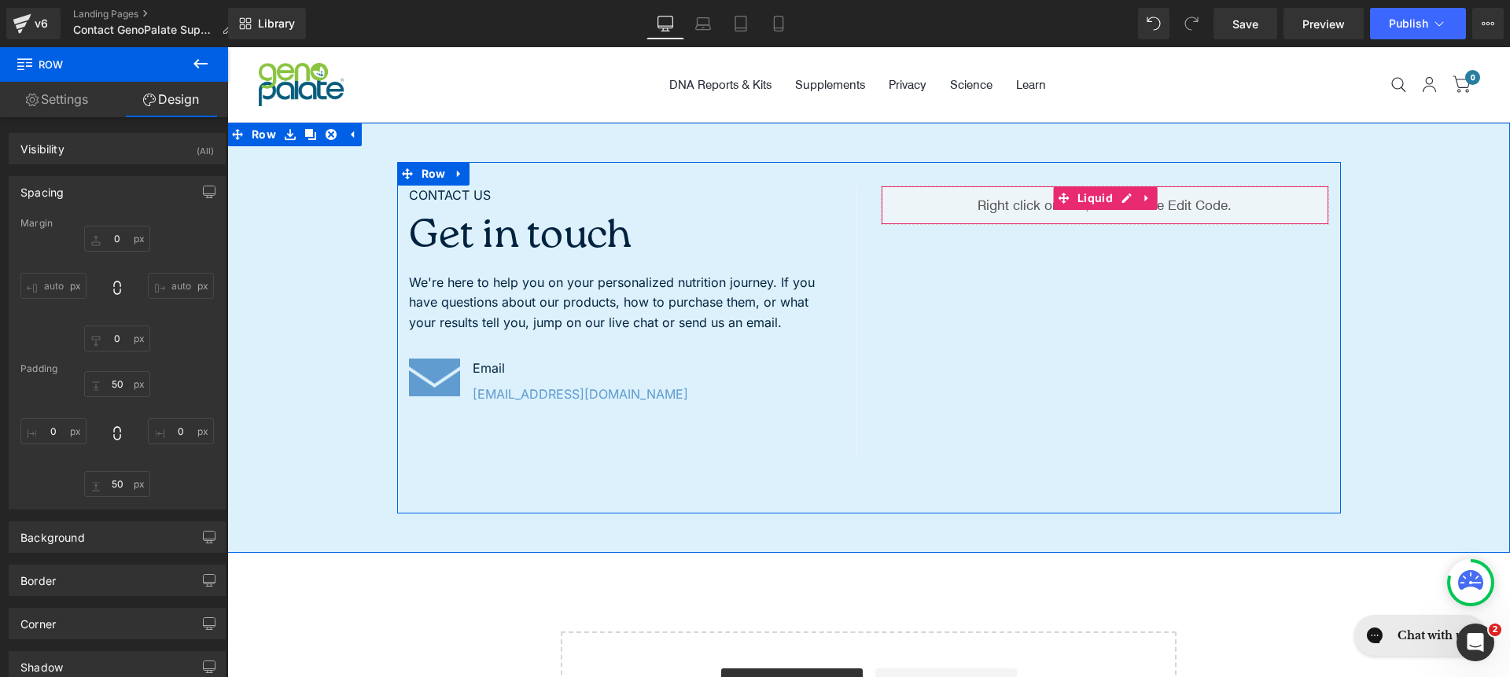
click at [1063, 196] on span at bounding box center [1063, 198] width 20 height 24
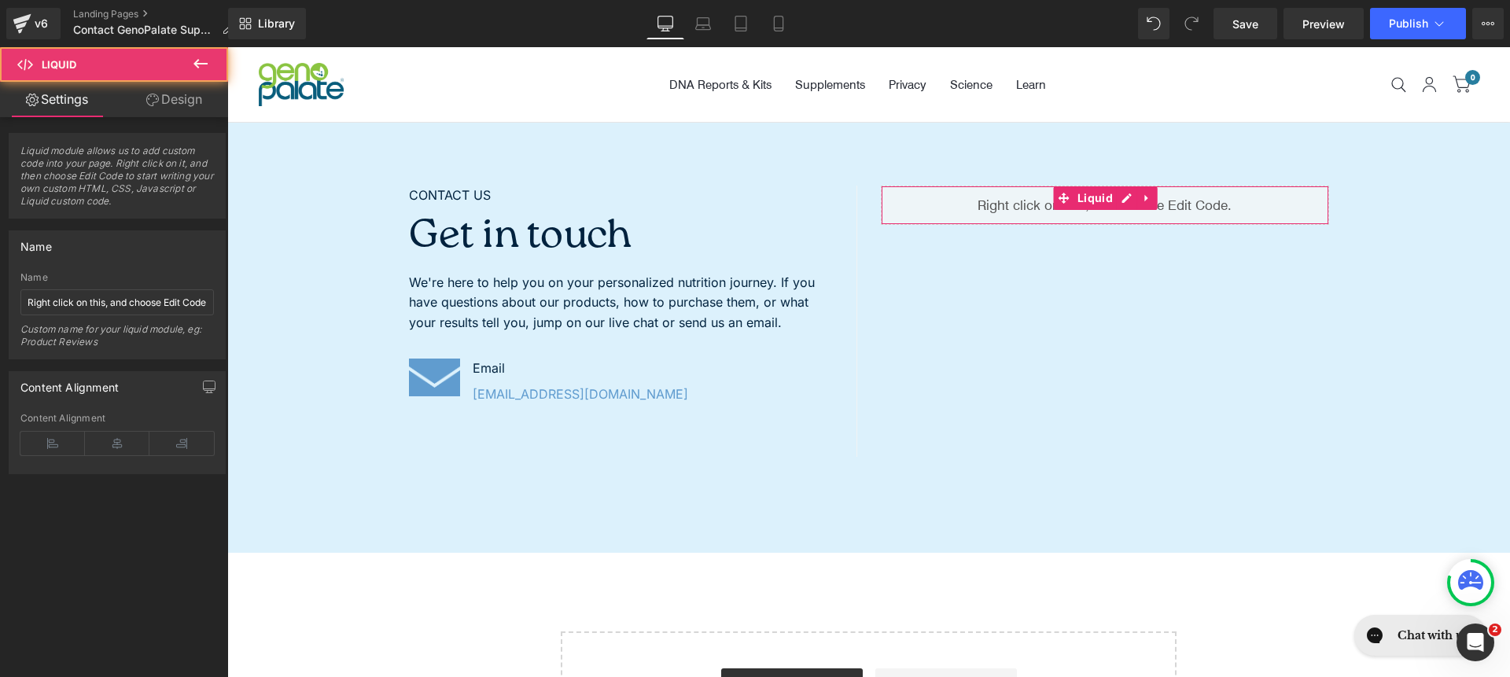
click at [163, 117] on div "Liquid module allows us to add custom code into your page. Right click on it, a…" at bounding box center [117, 295] width 235 height 357
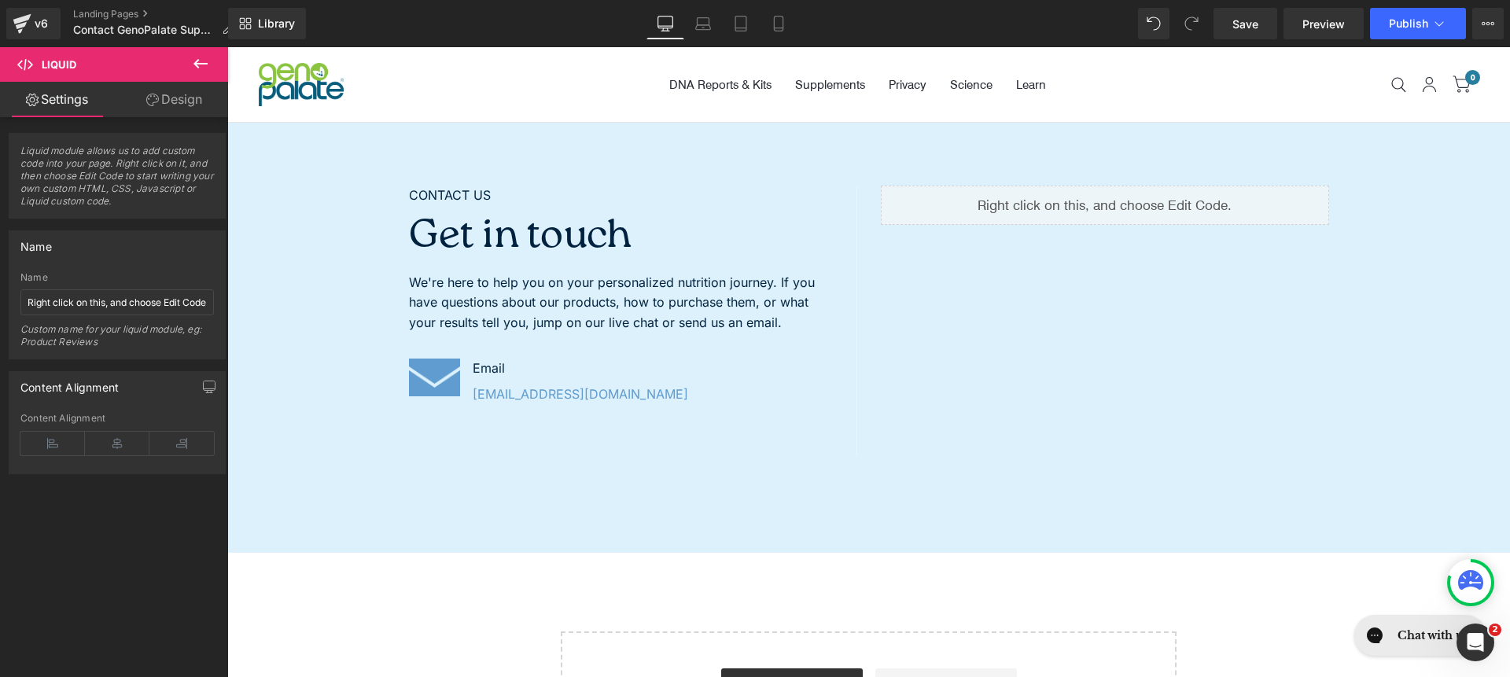
click at [203, 80] on button at bounding box center [200, 64] width 55 height 35
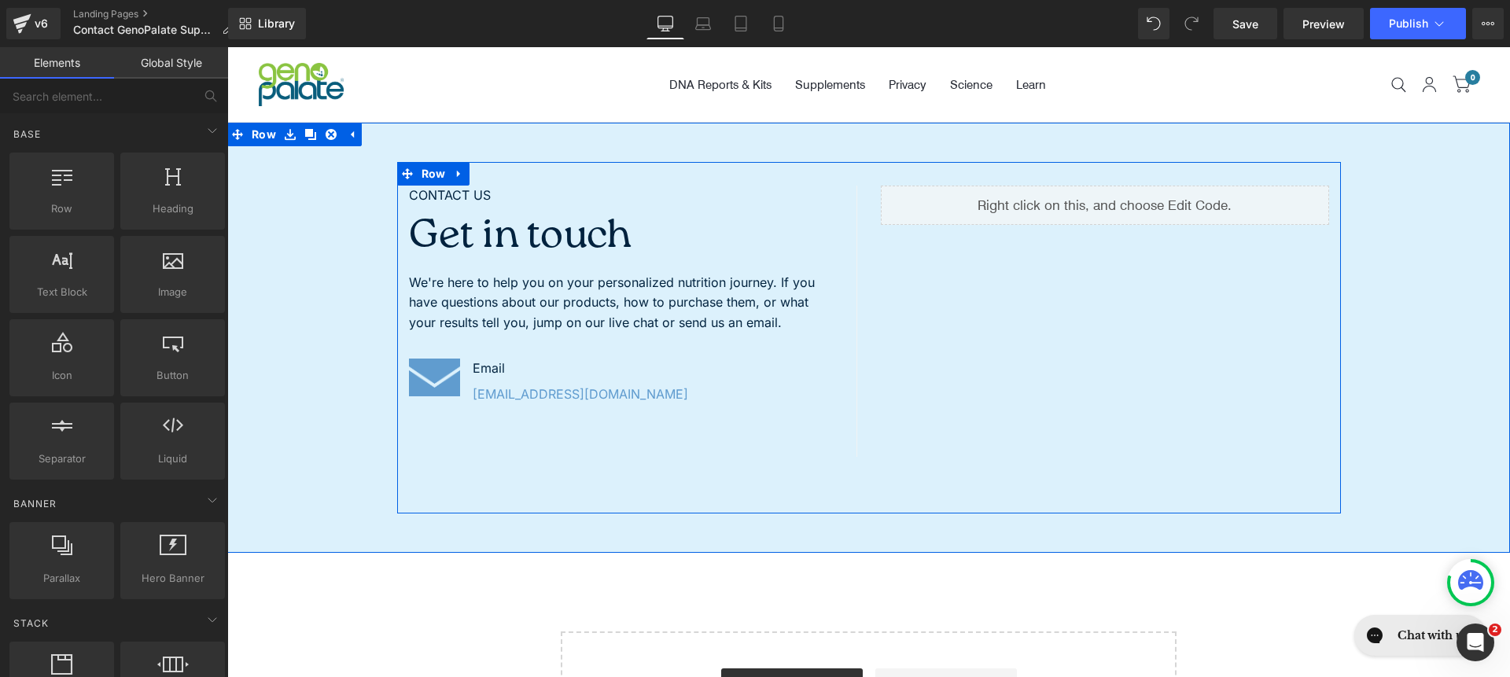
click at [1016, 204] on div "Liquid" at bounding box center [1105, 205] width 448 height 39
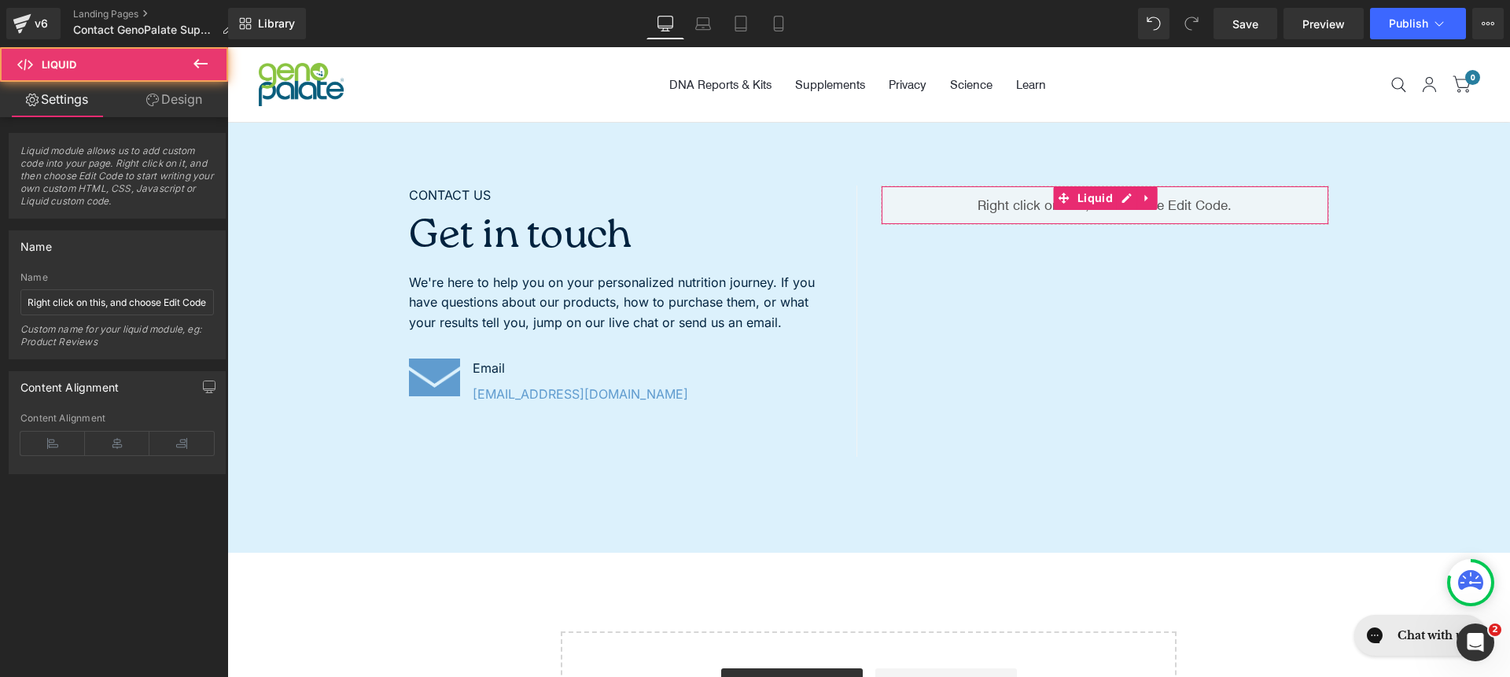
click at [185, 103] on link "Design" at bounding box center [174, 99] width 114 height 35
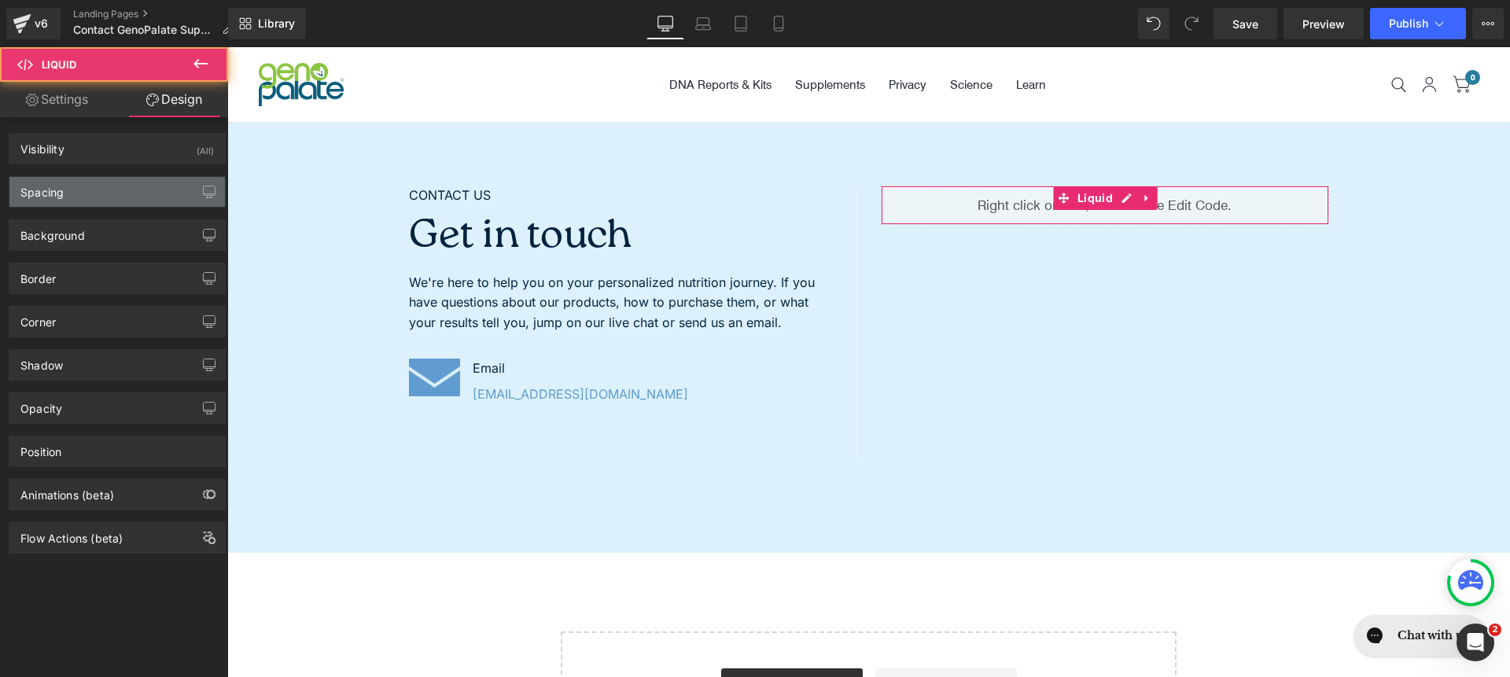
click at [167, 194] on div "Spacing" at bounding box center [116, 192] width 215 height 30
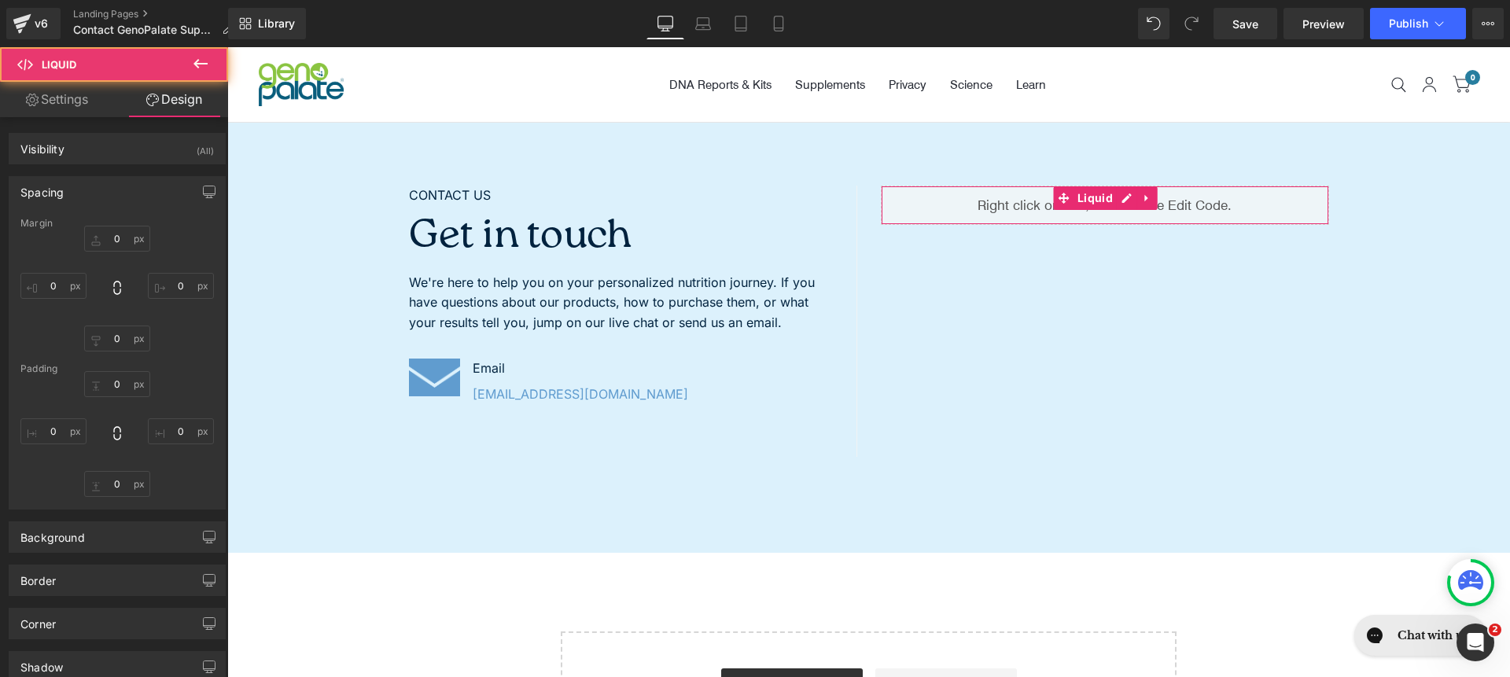
type input "0"
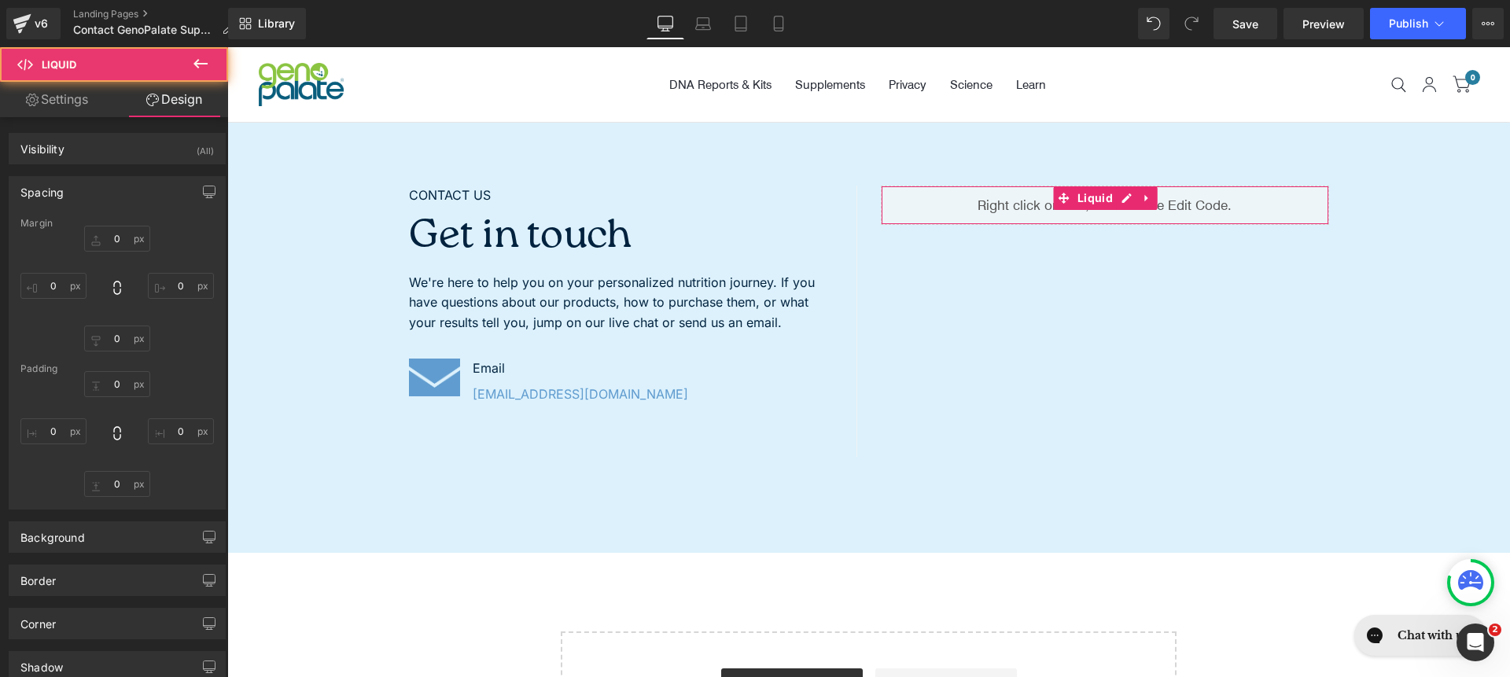
type input "0"
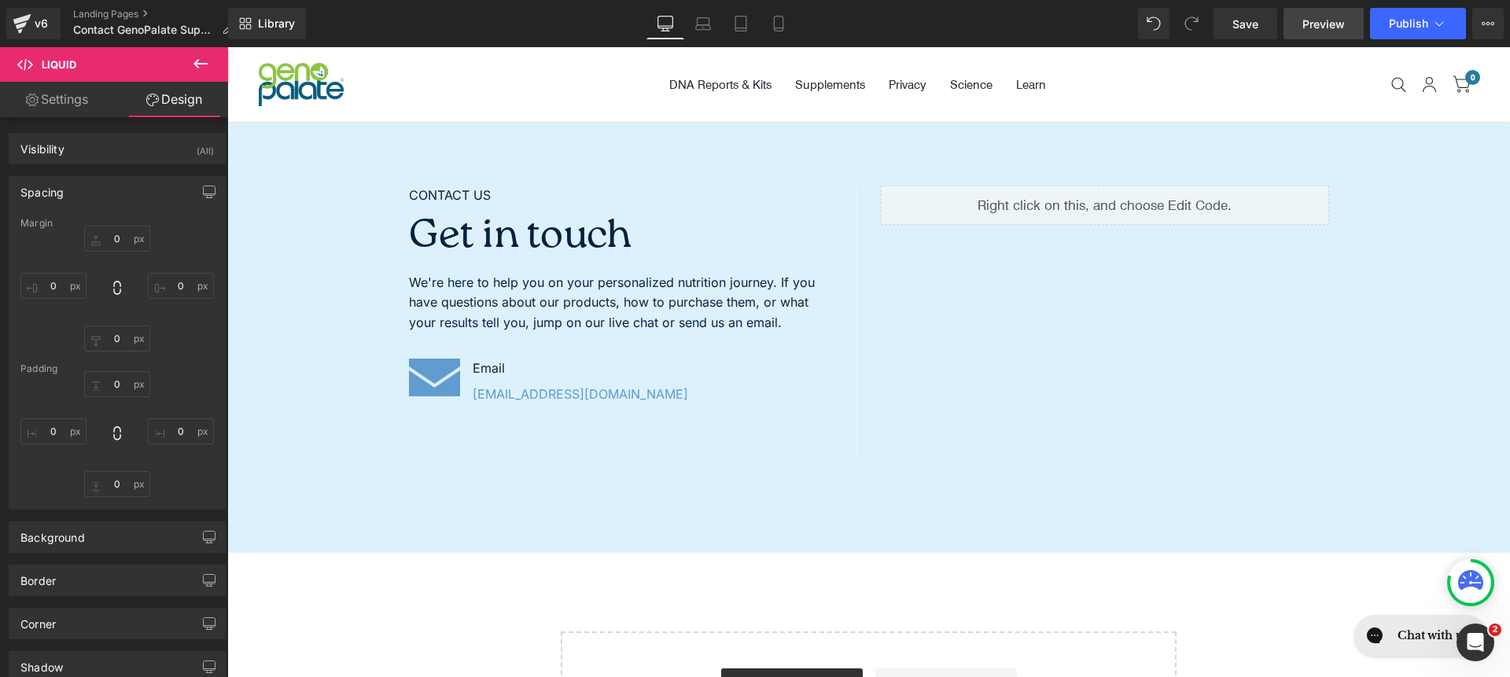
click at [1341, 24] on span "Preview" at bounding box center [1323, 24] width 42 height 17
click at [712, 30] on link "Laptop" at bounding box center [703, 23] width 38 height 31
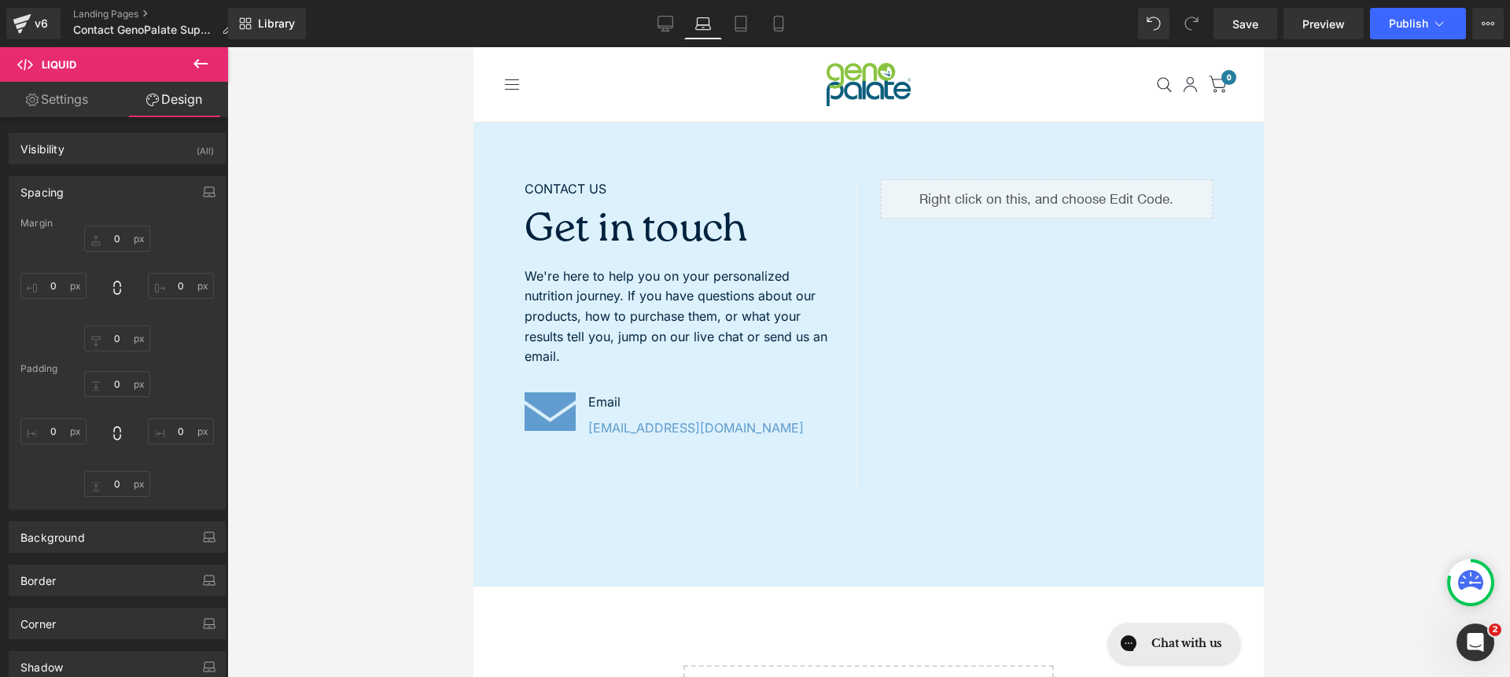
type input "0"
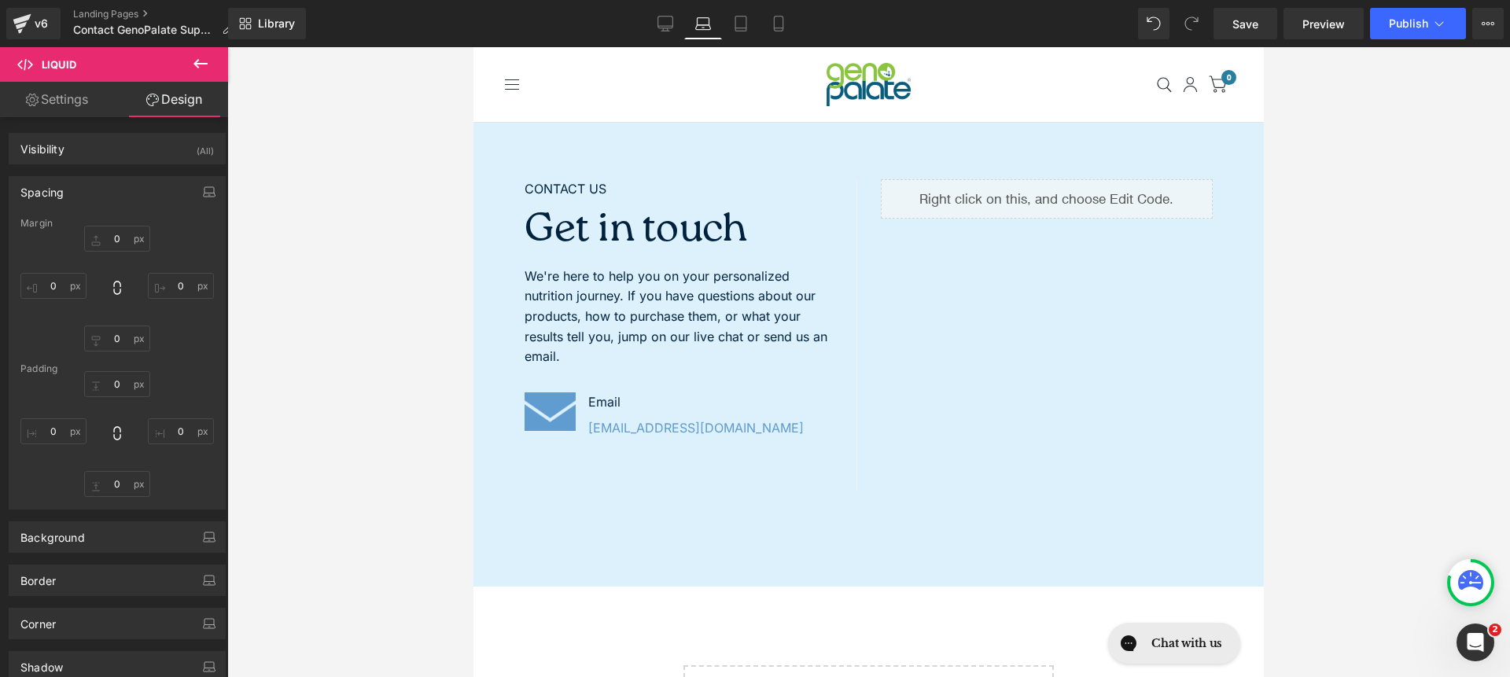
type input "0"
click at [735, 28] on icon at bounding box center [741, 24] width 16 height 16
type input "0"
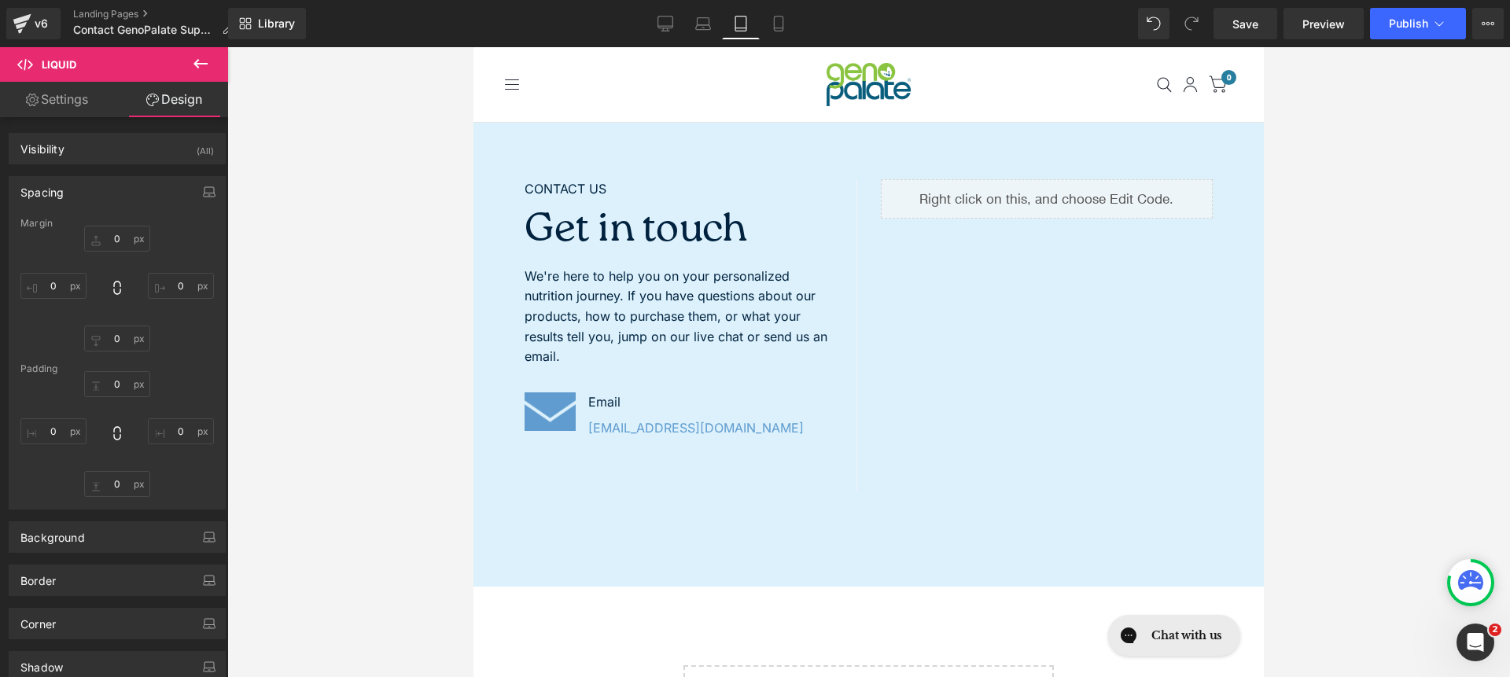
type input "0"
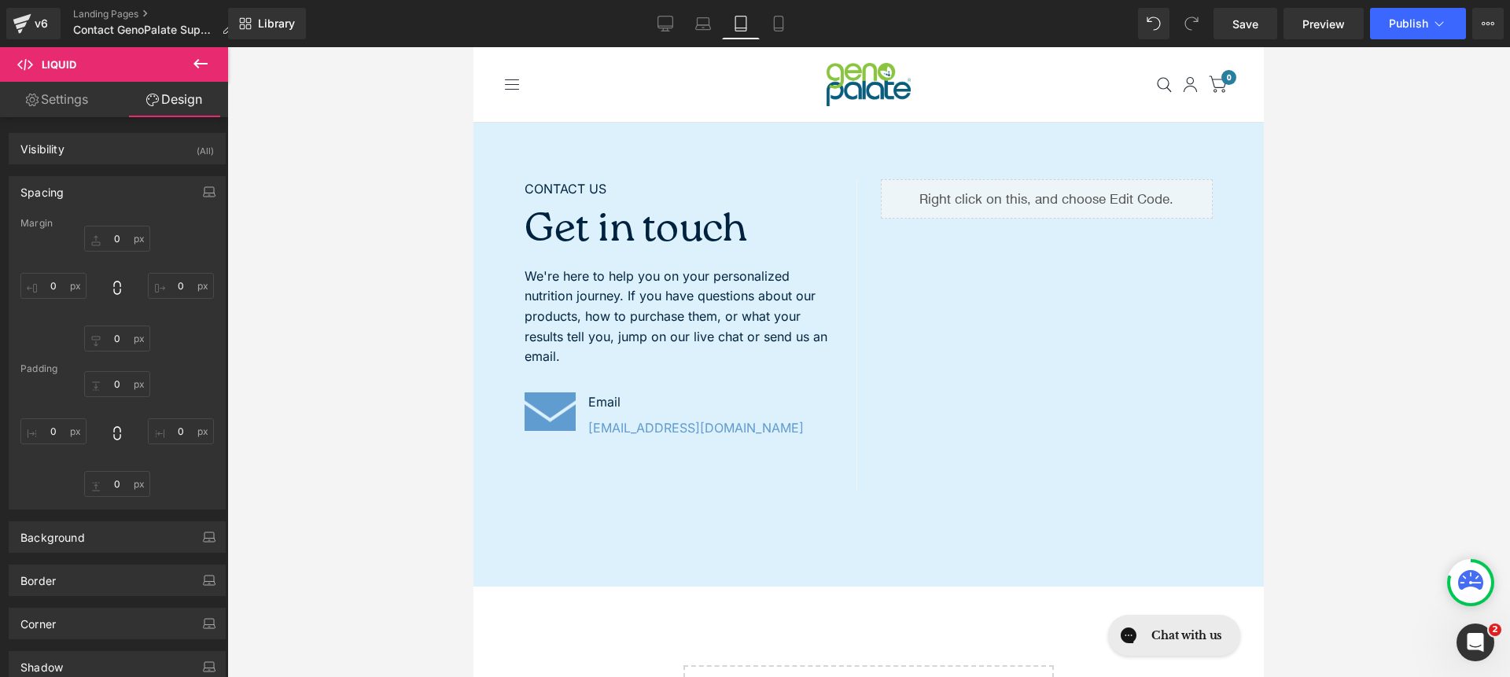
type input "0"
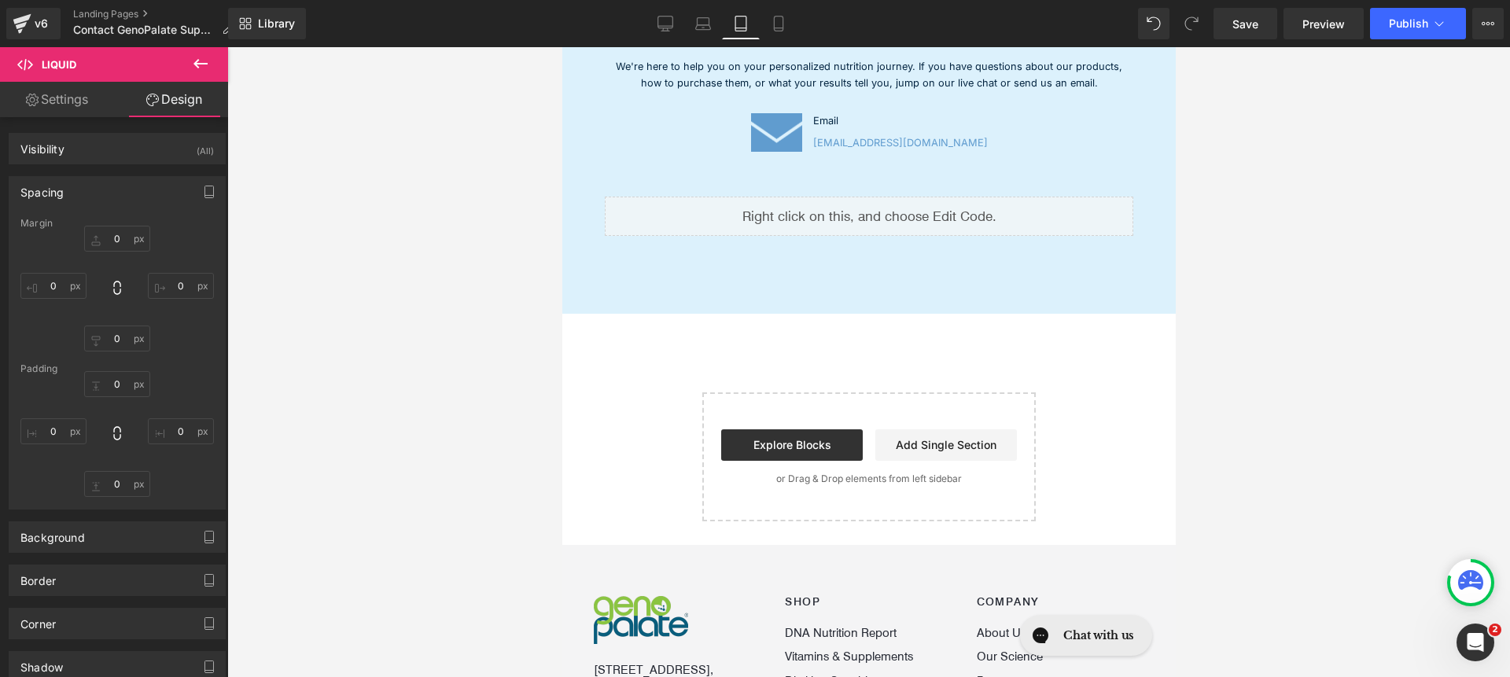
scroll to position [165, 0]
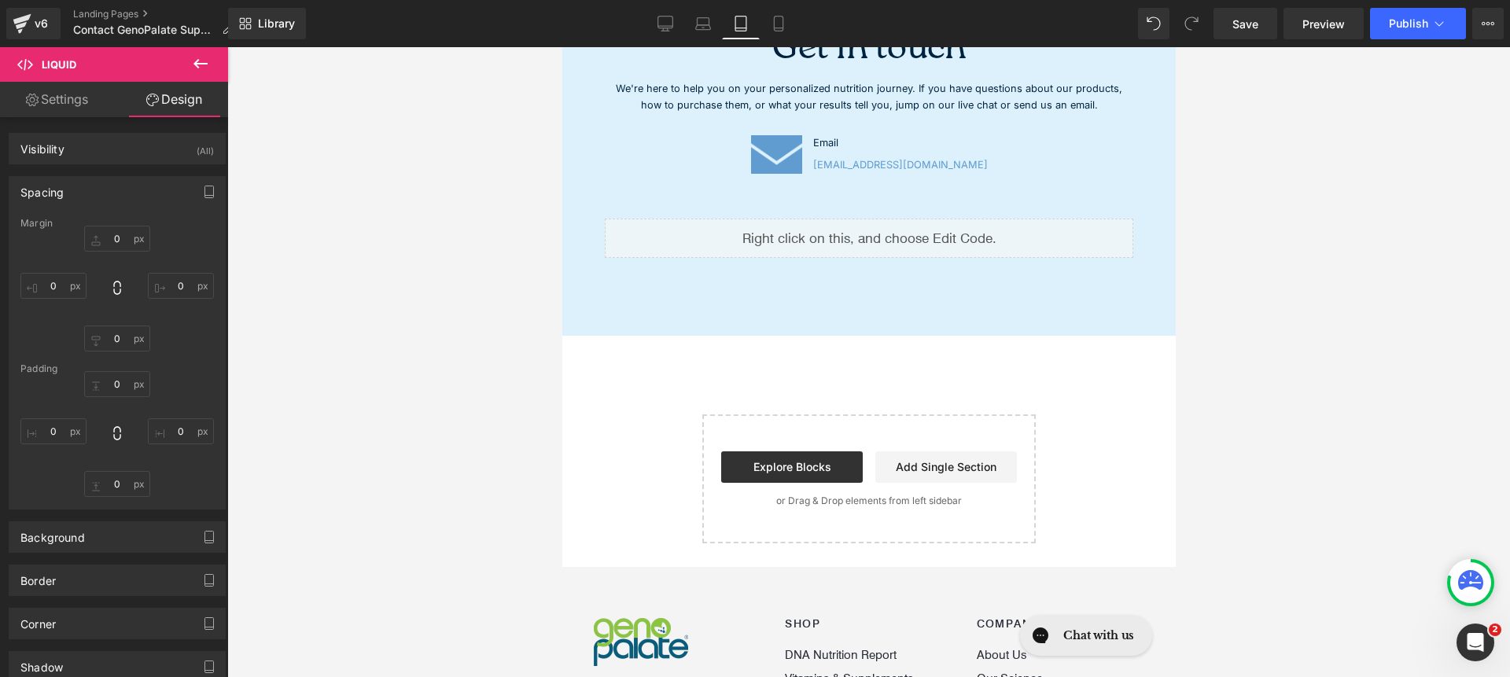
click at [742, 87] on div "We're here to help you on your personalized nutrition journey. If you have ques…" at bounding box center [868, 91] width 529 height 43
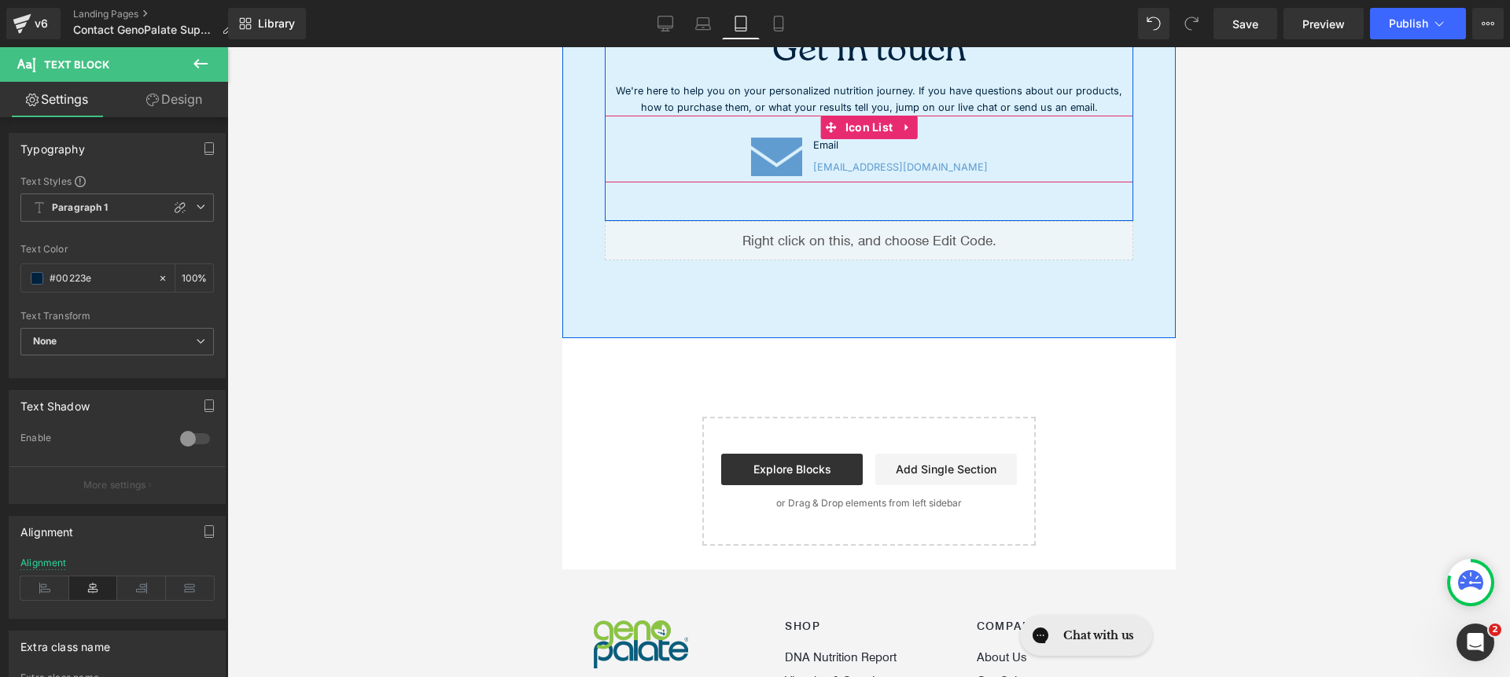
scroll to position [162, 0]
click at [944, 105] on div "We're here to help you on your personalized nutrition journey. If you have ques…" at bounding box center [868, 94] width 529 height 43
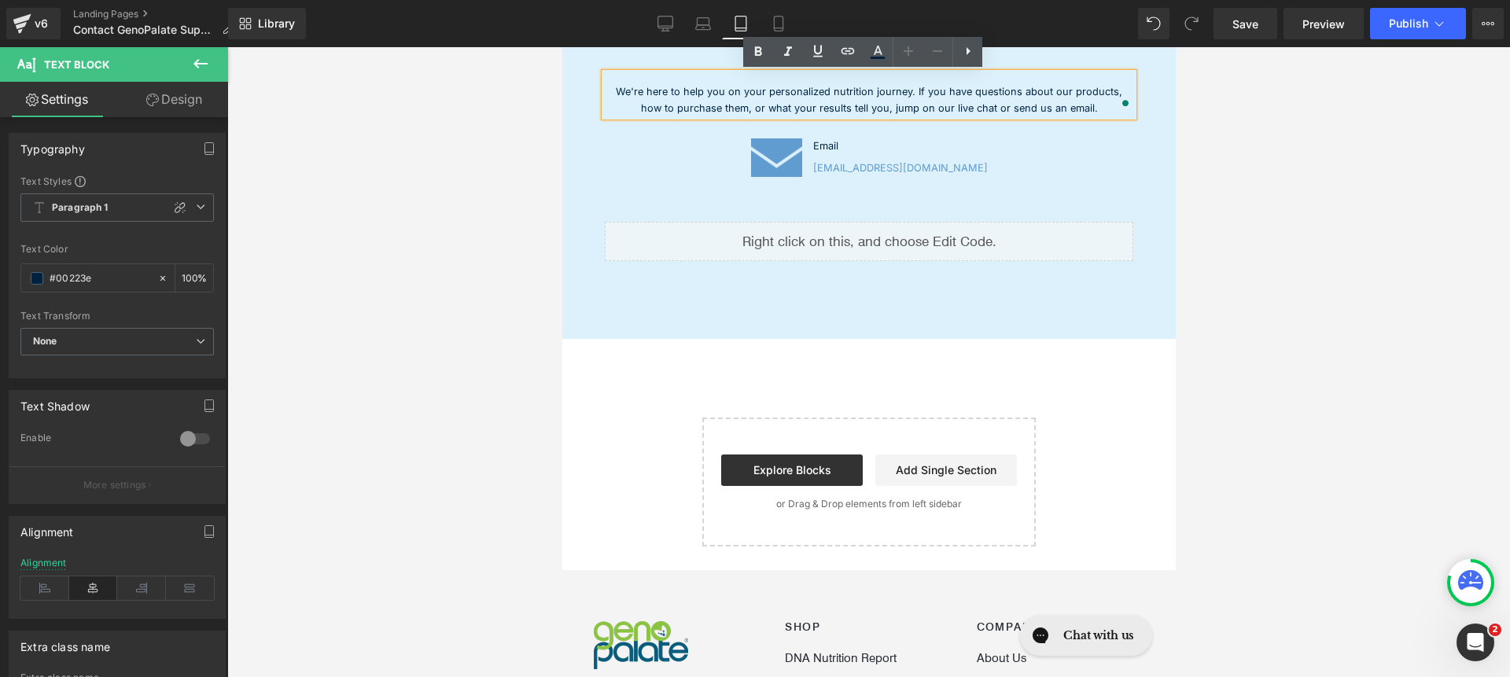
click at [952, 102] on div "We're here to help you on your personalized nutrition journey. If you have ques…" at bounding box center [868, 94] width 529 height 43
click at [951, 102] on div "We're here to help you on your personalized nutrition journey. If you have ques…" at bounding box center [868, 94] width 529 height 43
click at [951, 102] on div "DNA Reports & Kits Supplements Privacy Science Learn Facebook Twitter Instagram…" at bounding box center [868, 548] width 613 height 1327
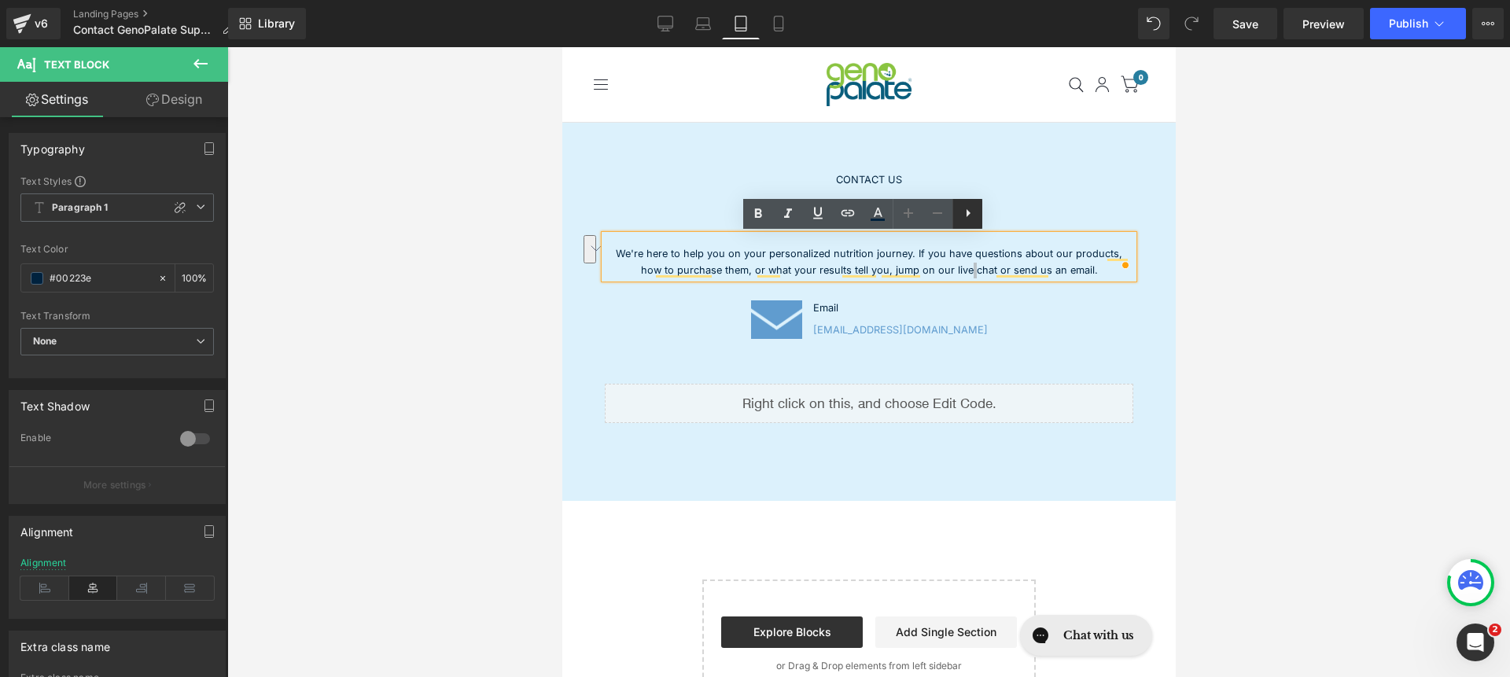
click at [969, 217] on icon at bounding box center [968, 213] width 19 height 19
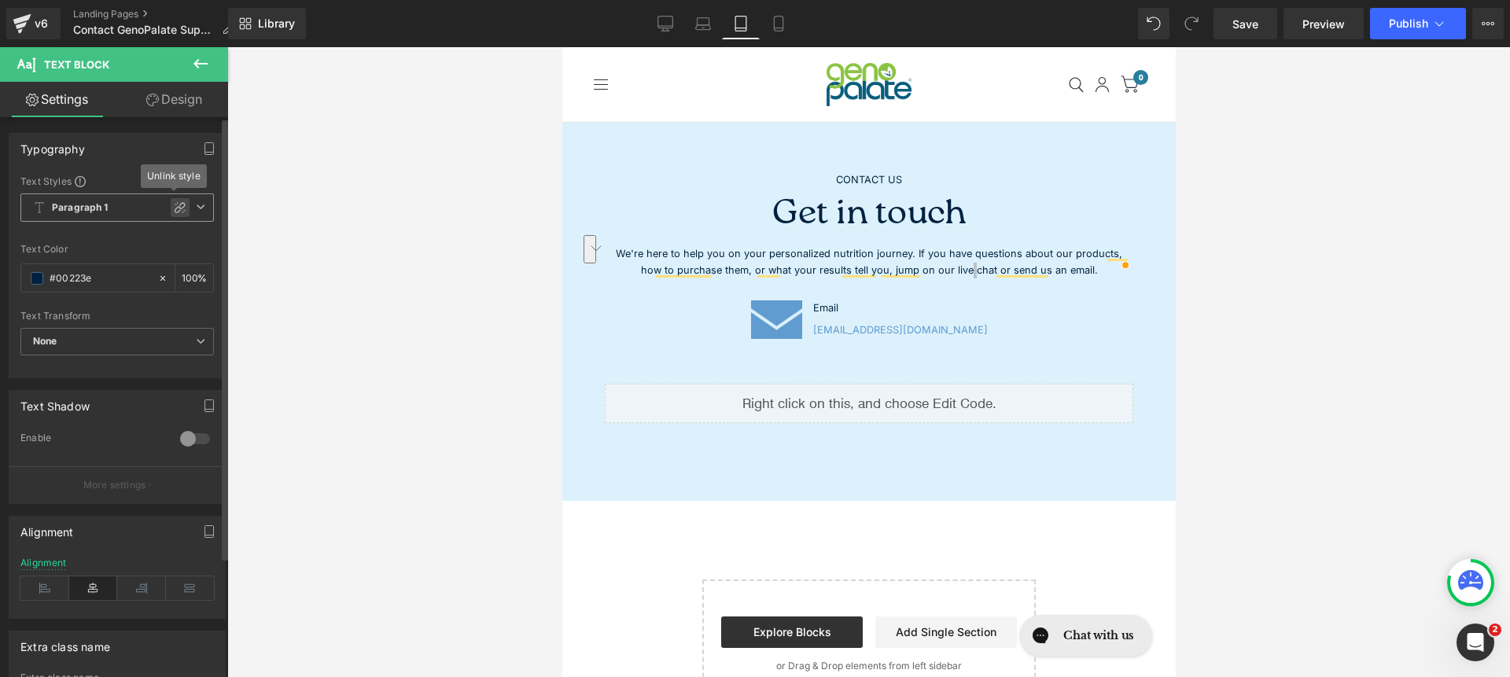
click at [174, 208] on icon at bounding box center [180, 207] width 13 height 13
type input "1.5"
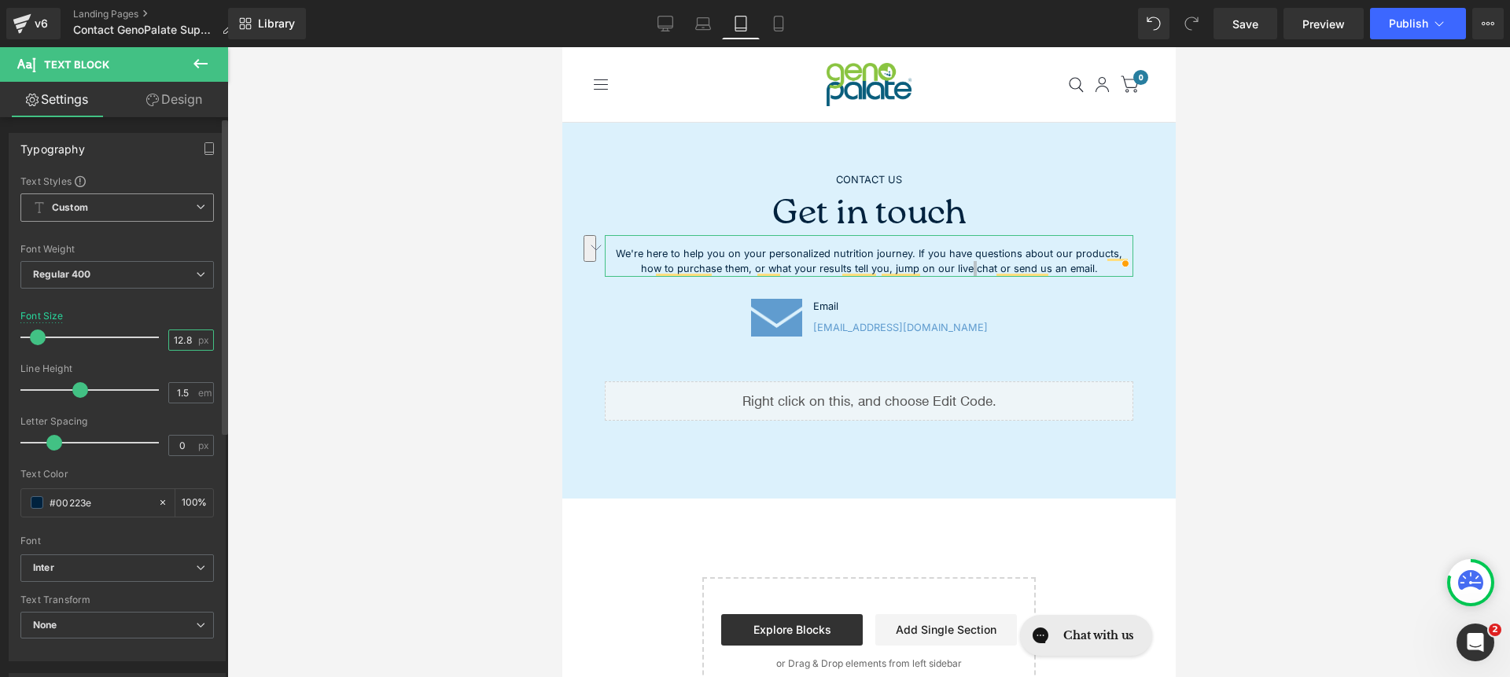
click at [178, 339] on input "12.8" at bounding box center [183, 340] width 28 height 20
type input "14"
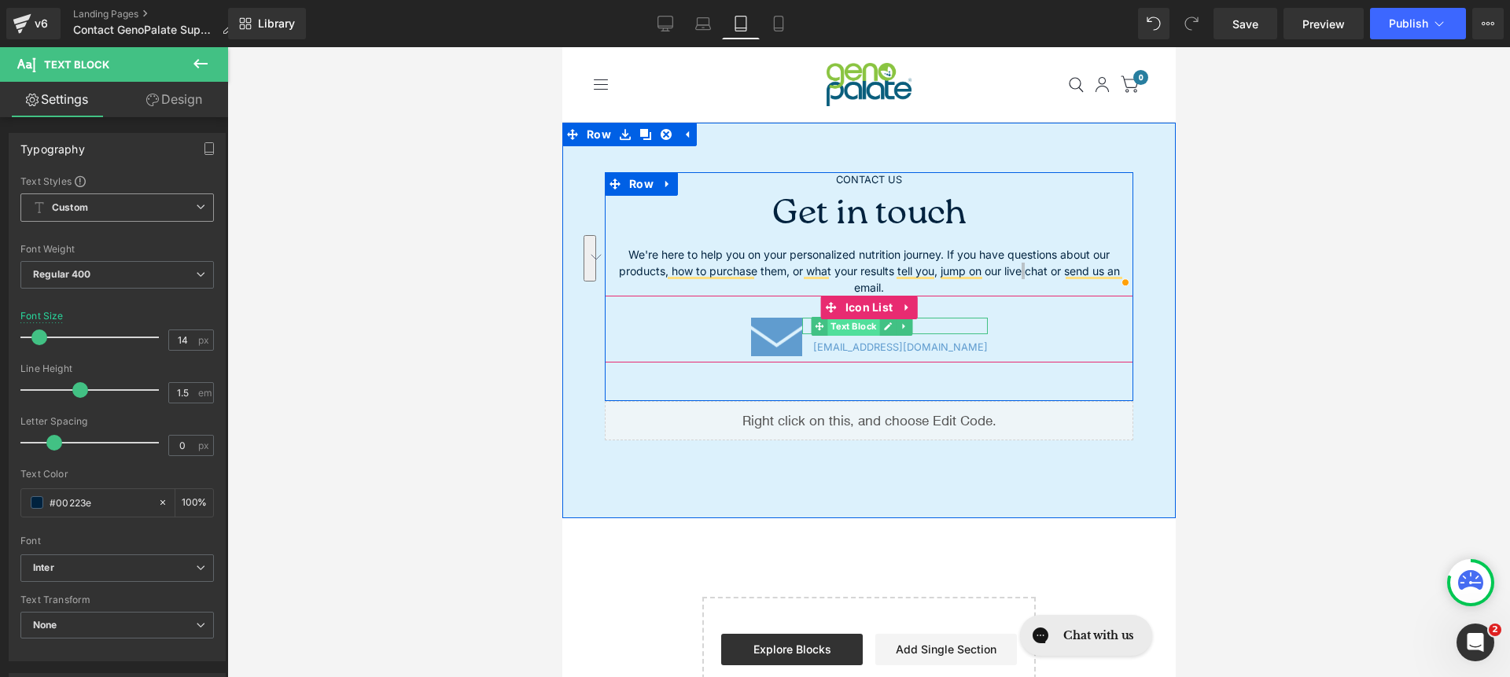
click at [868, 326] on span "Text Block" at bounding box center [853, 326] width 52 height 19
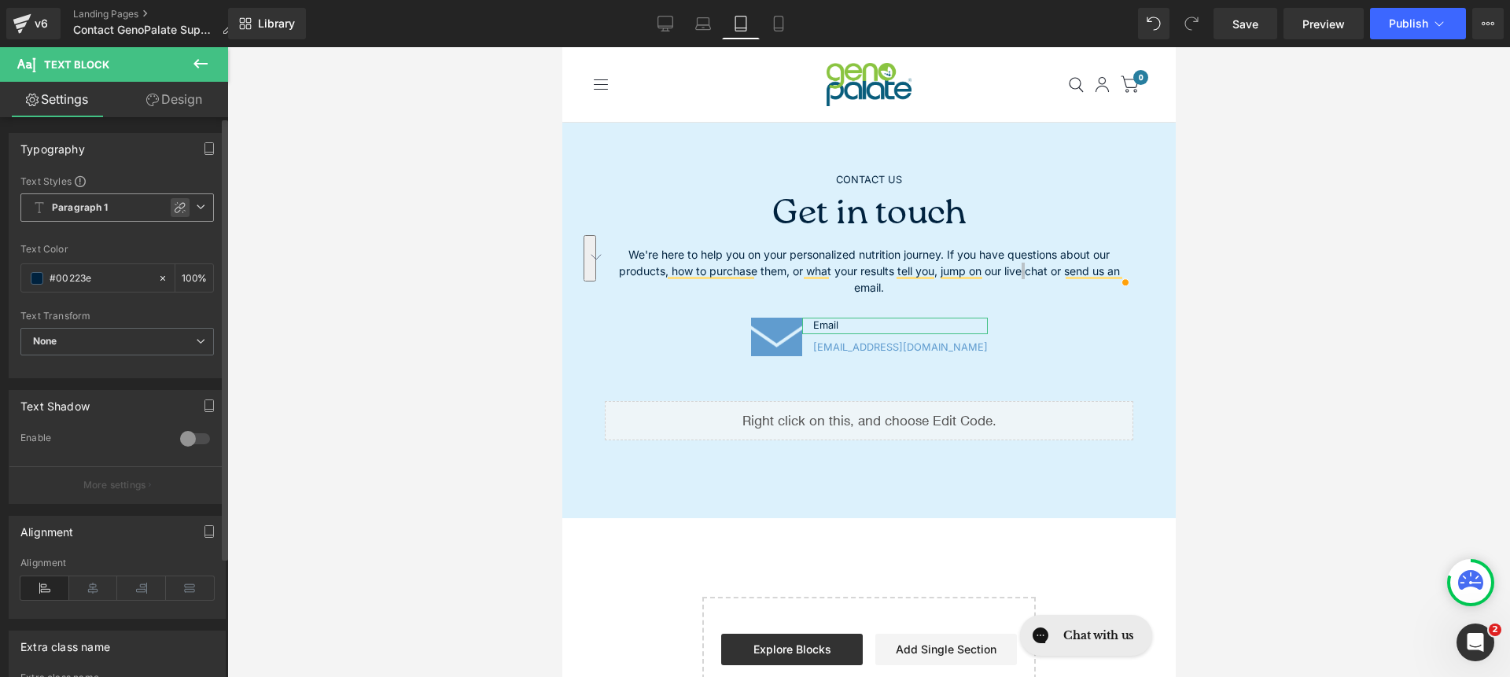
click at [177, 201] on icon at bounding box center [180, 207] width 13 height 13
type input "1.5"
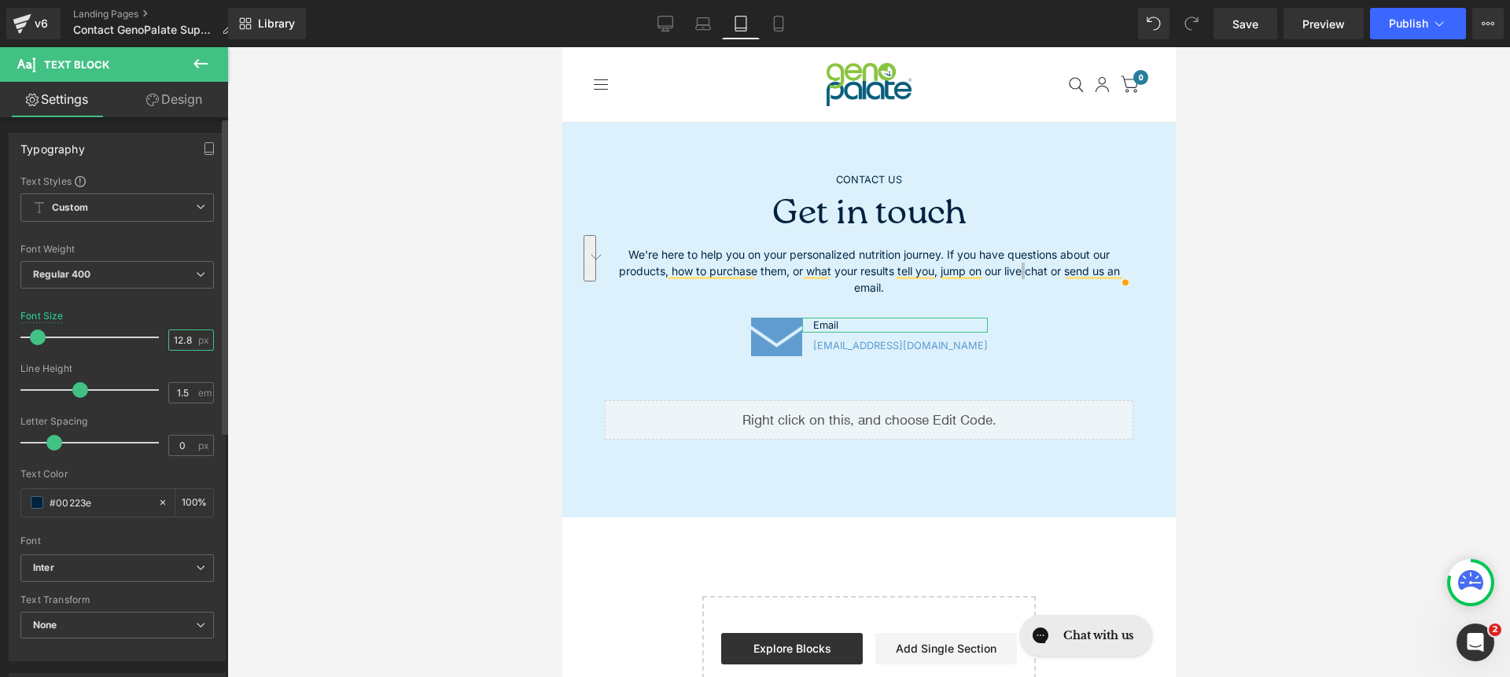
click at [182, 334] on input "12.8" at bounding box center [183, 340] width 28 height 20
type input "14"
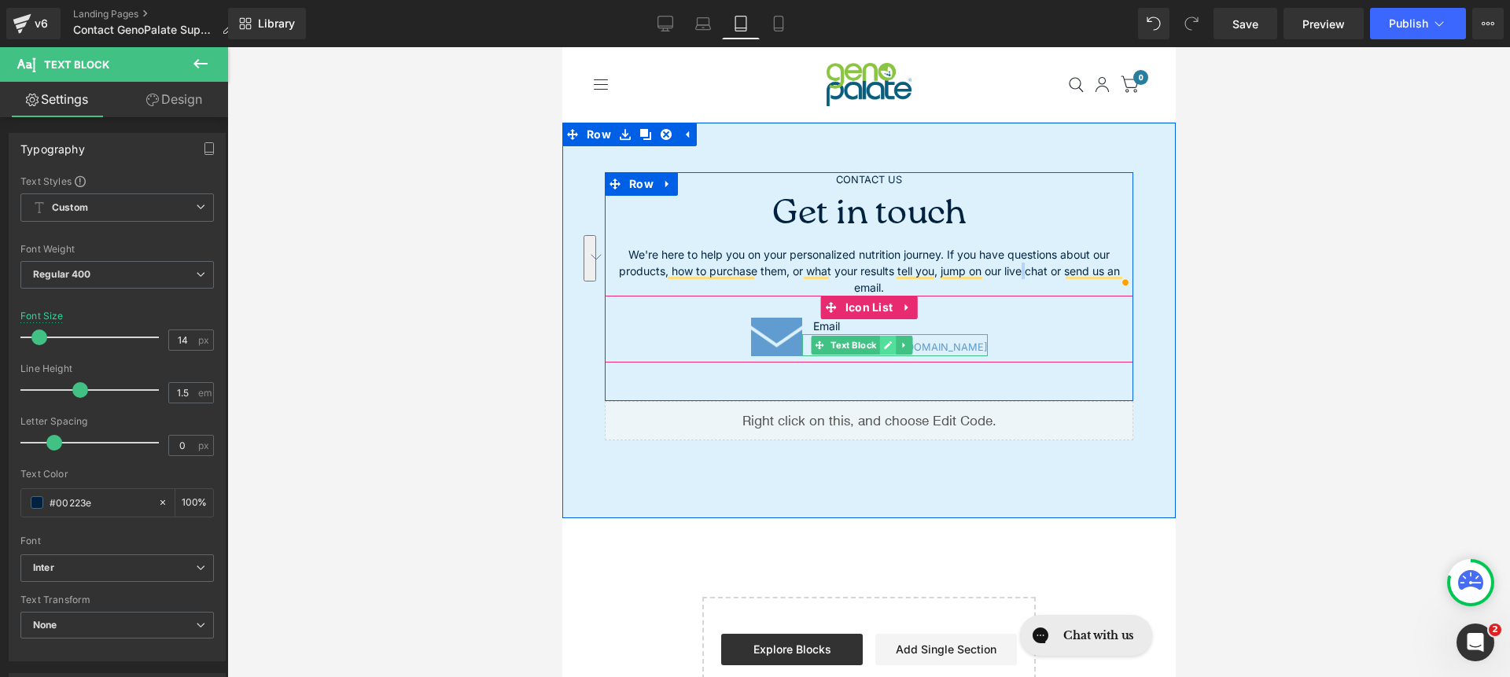
click at [896, 352] on link at bounding box center [887, 345] width 17 height 19
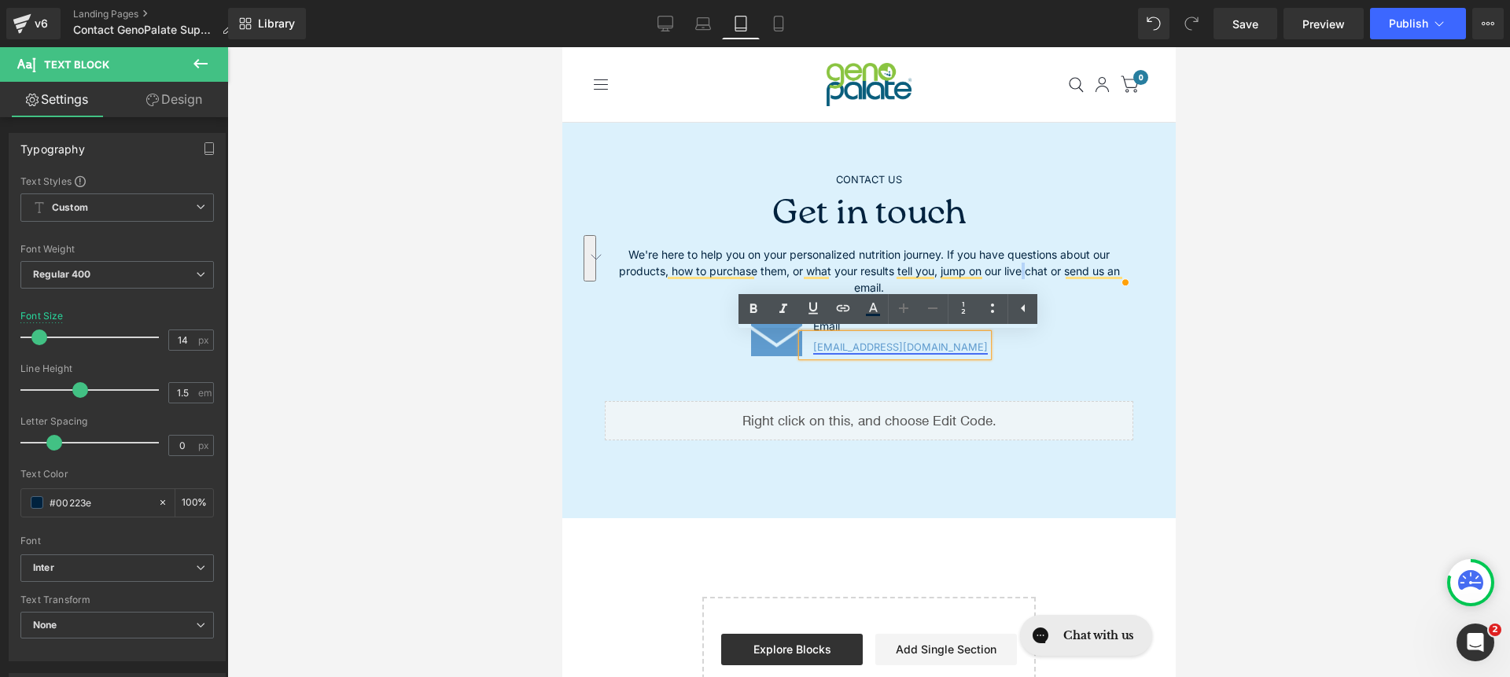
click at [900, 348] on link "[EMAIL_ADDRESS][DOMAIN_NAME]" at bounding box center [899, 347] width 175 height 12
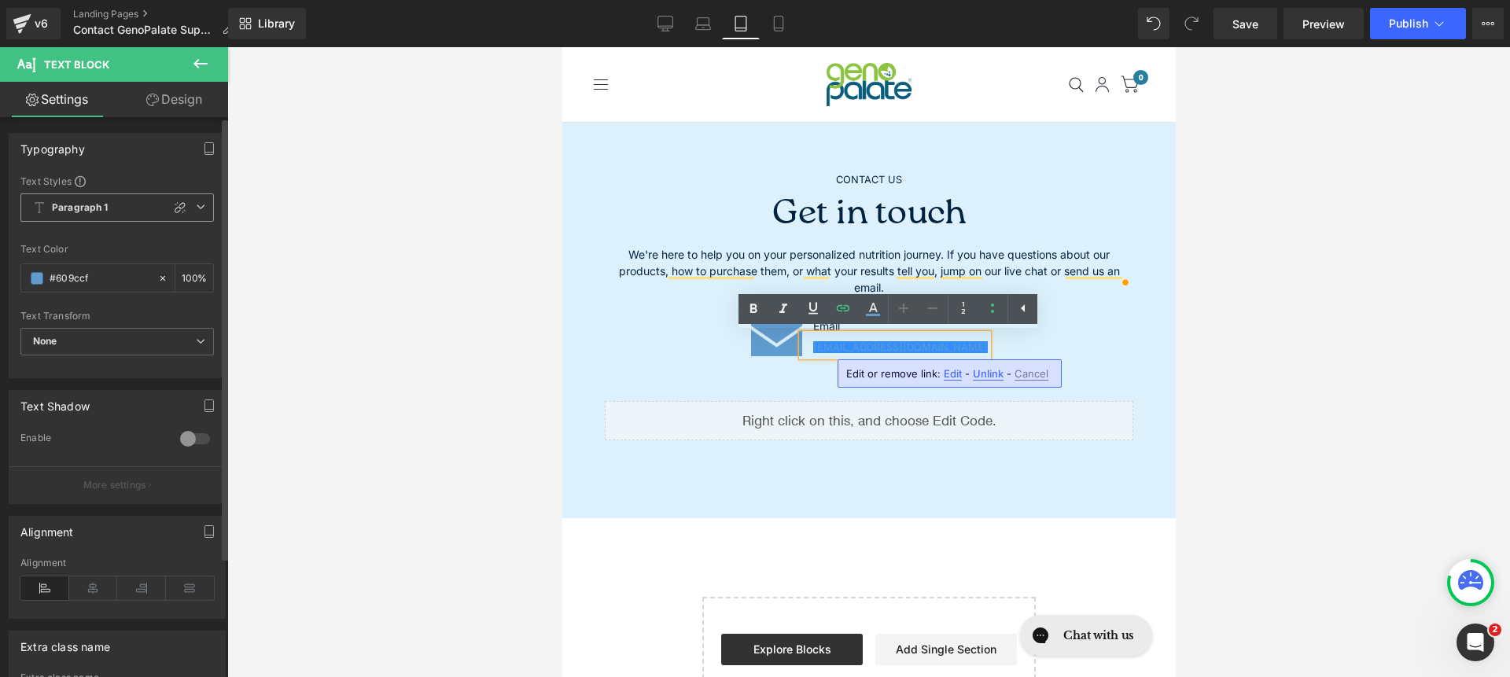
click at [179, 204] on icon at bounding box center [180, 207] width 11 height 11
type input "1.5"
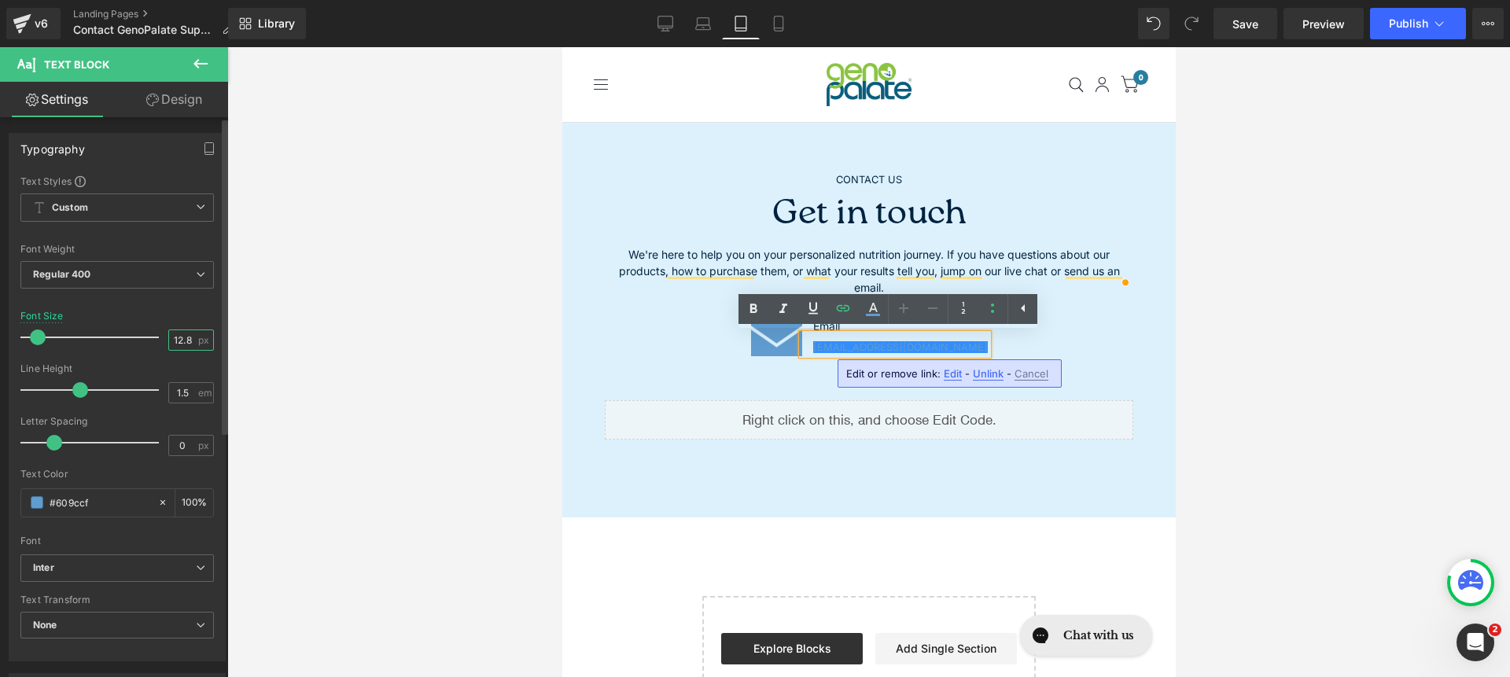
click at [186, 348] on input "12.8" at bounding box center [183, 340] width 28 height 20
type input "14"
click at [1093, 210] on div "Get in touch" at bounding box center [868, 211] width 529 height 47
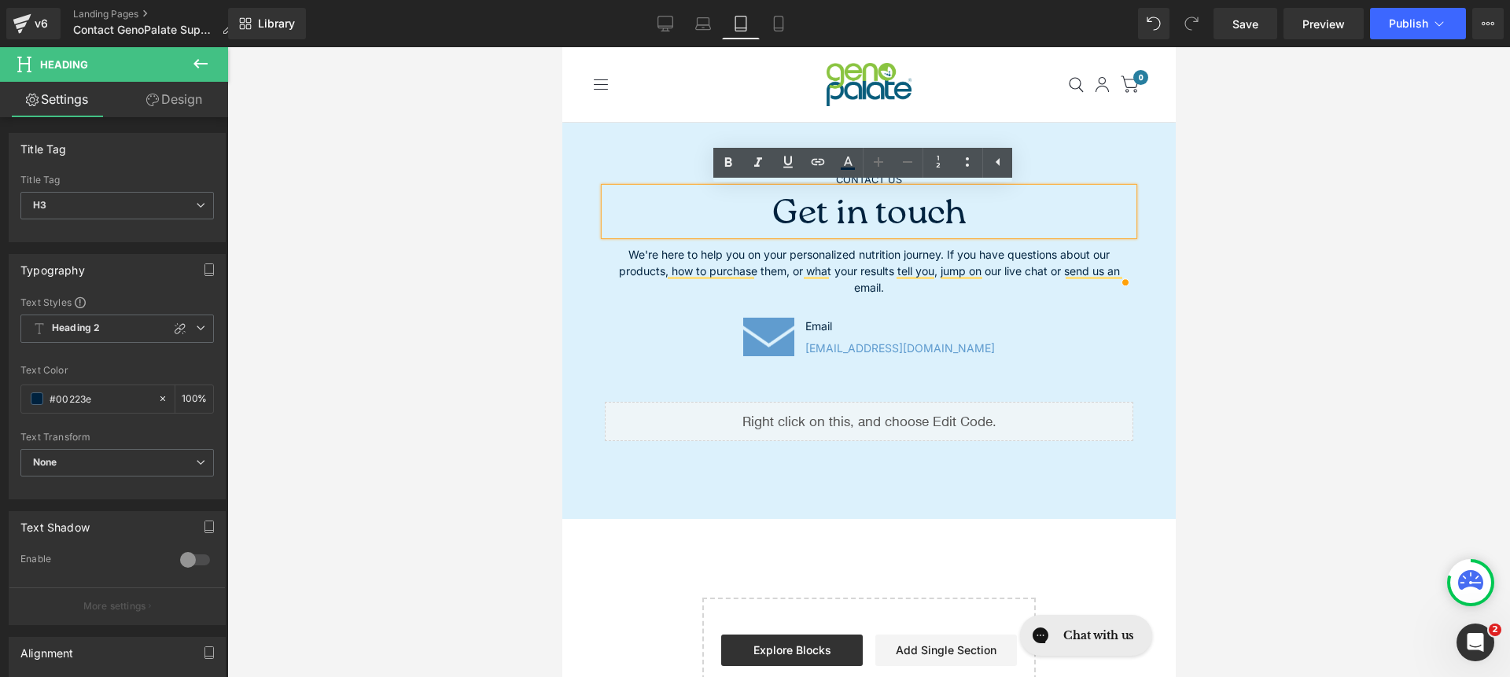
click at [1070, 150] on div "CONTACT US Text Block Get in touch Heading We're here to help you on your perso…" at bounding box center [868, 314] width 552 height 331
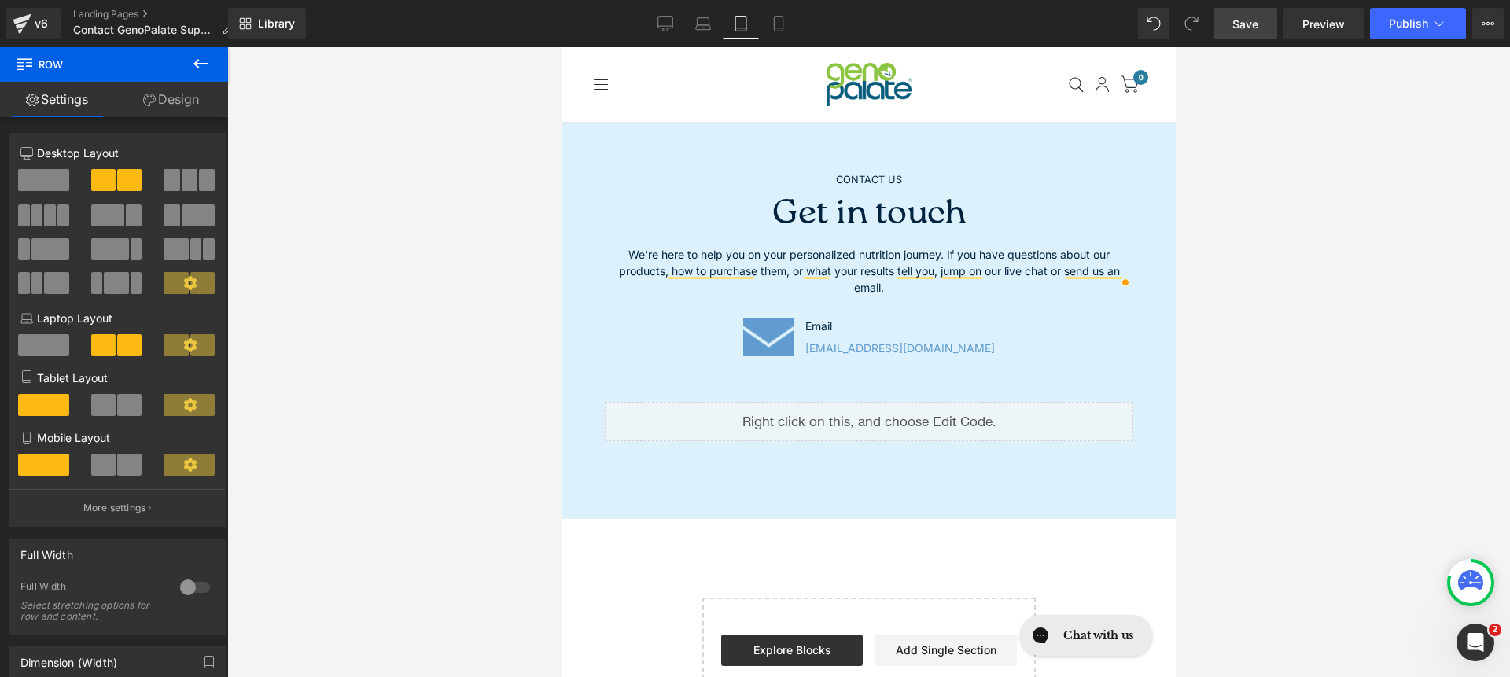
click at [1235, 27] on span "Save" at bounding box center [1245, 24] width 26 height 17
click at [1395, 20] on span "Publish" at bounding box center [1408, 23] width 39 height 13
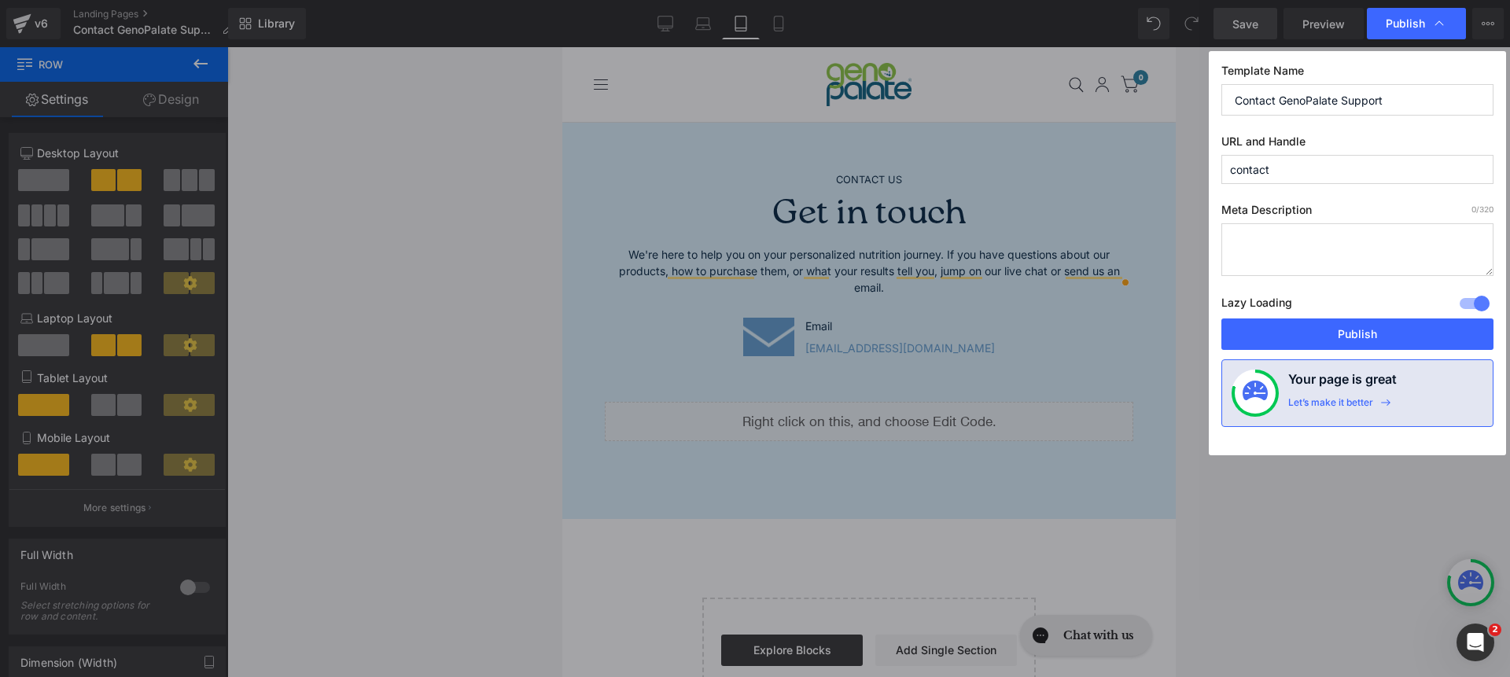
click at [1312, 170] on input "contact" at bounding box center [1357, 169] width 272 height 29
click at [1311, 169] on input "contact" at bounding box center [1357, 169] width 272 height 29
